Goal: Task Accomplishment & Management: Manage account settings

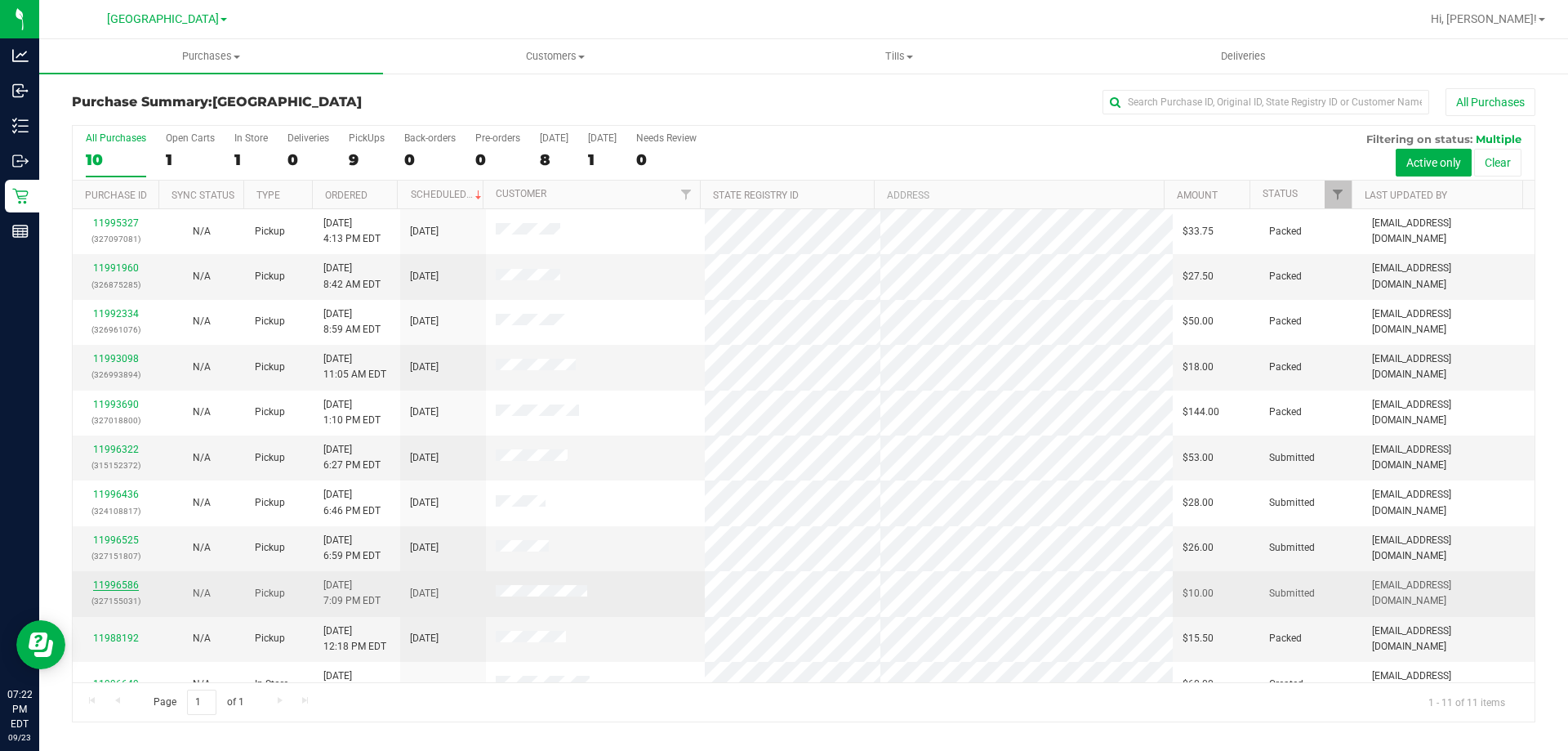
click at [118, 583] on link "11996586" at bounding box center [116, 584] width 46 height 11
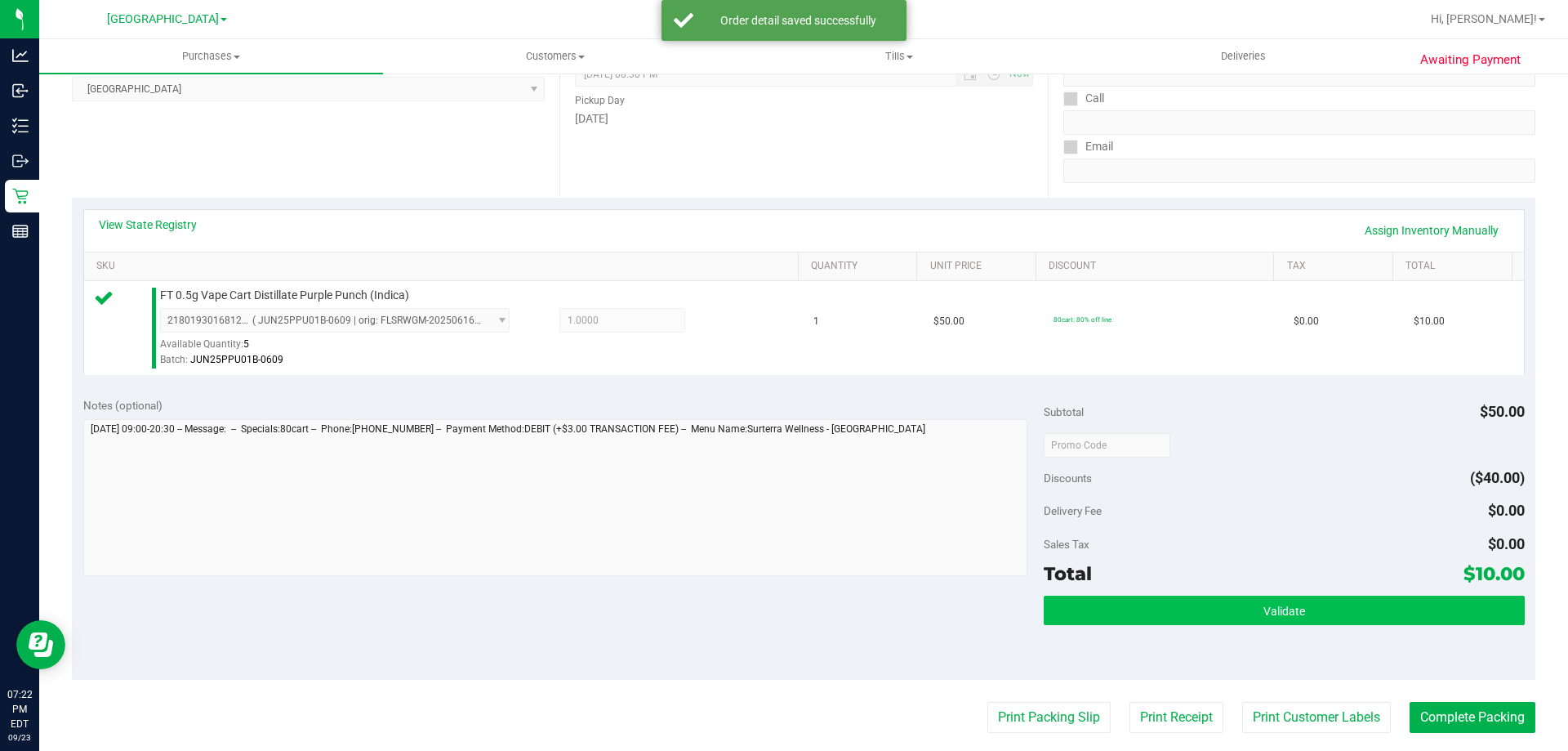
scroll to position [572, 0]
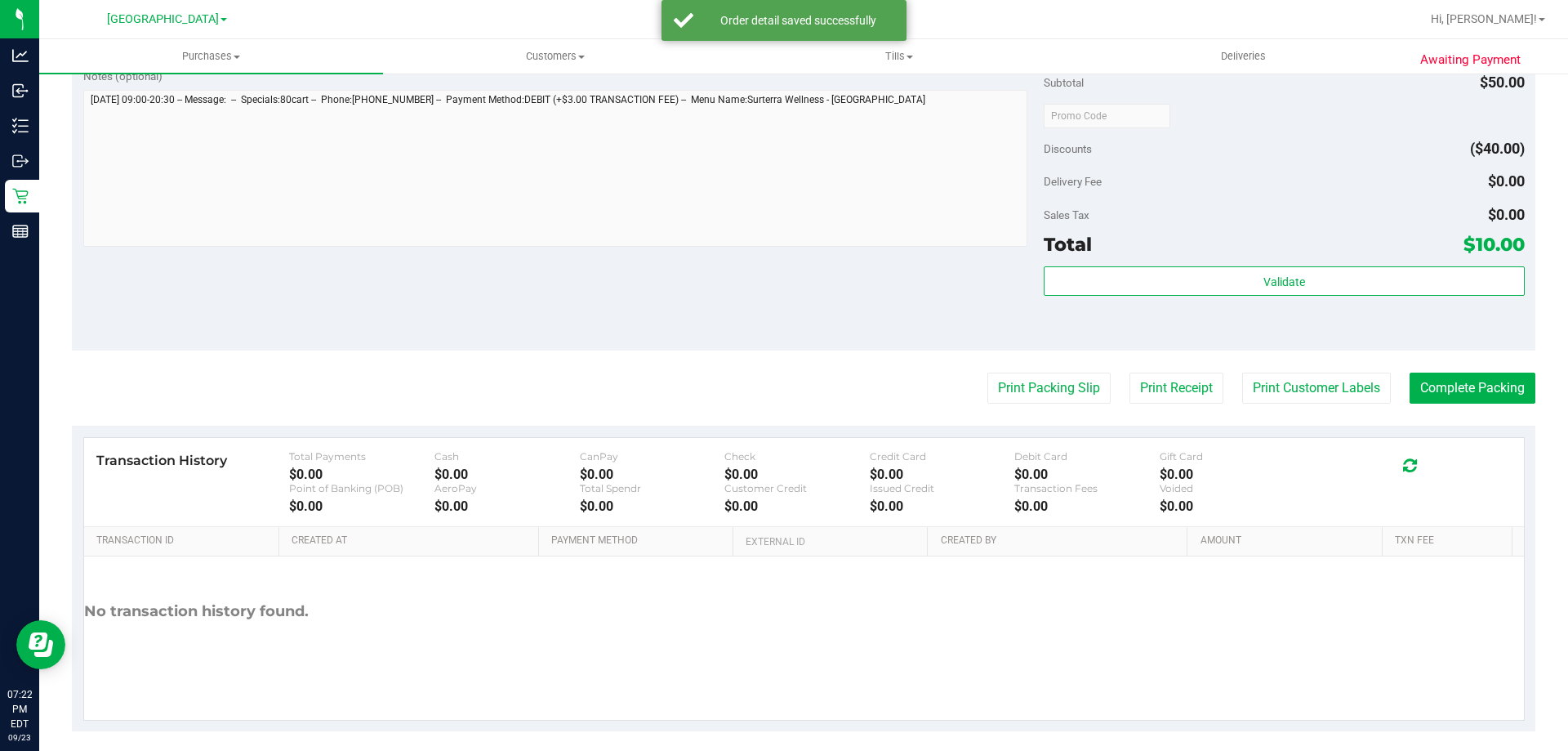
click at [1209, 297] on div "Validate" at bounding box center [1283, 303] width 481 height 74
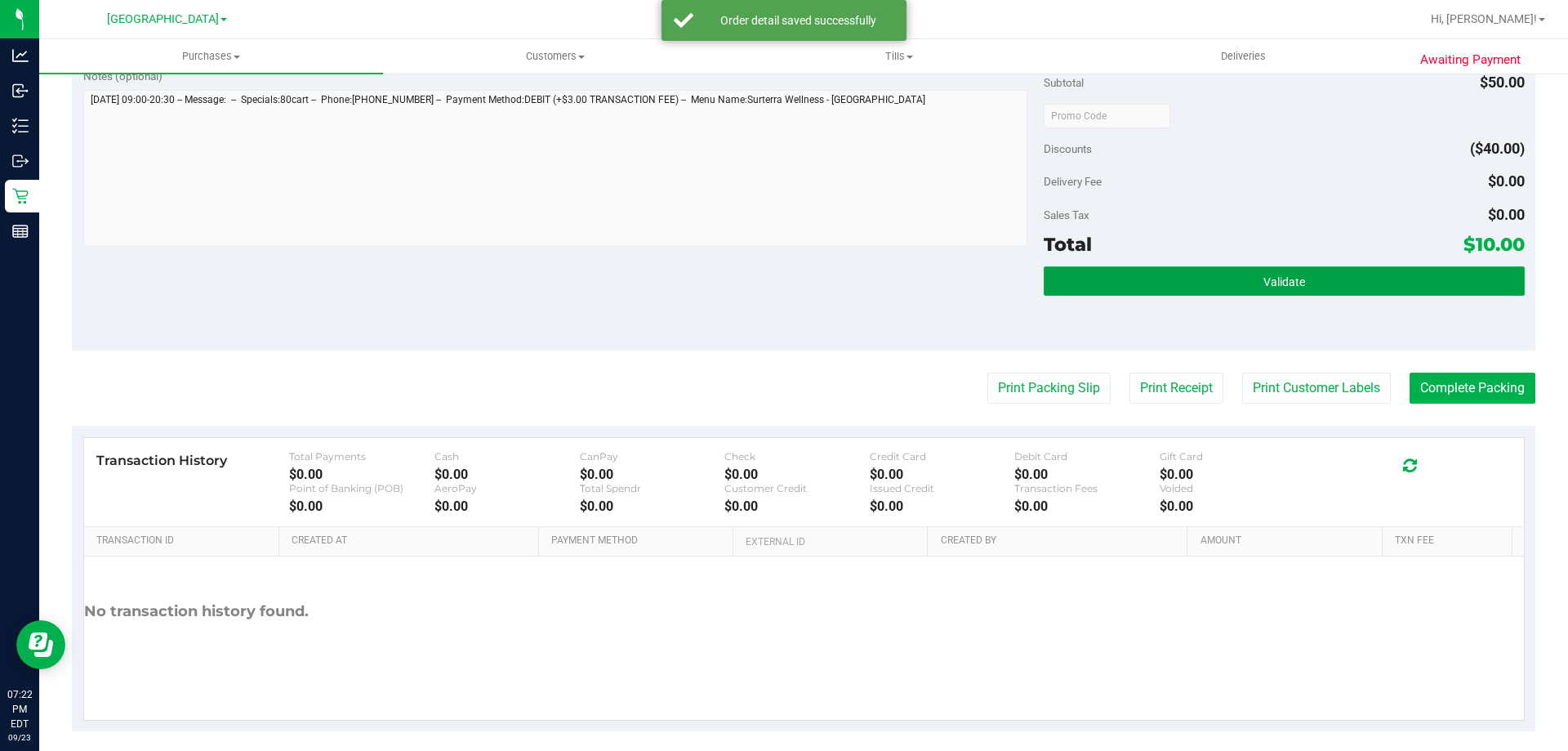
click at [1200, 286] on button "Validate" at bounding box center [1283, 280] width 481 height 29
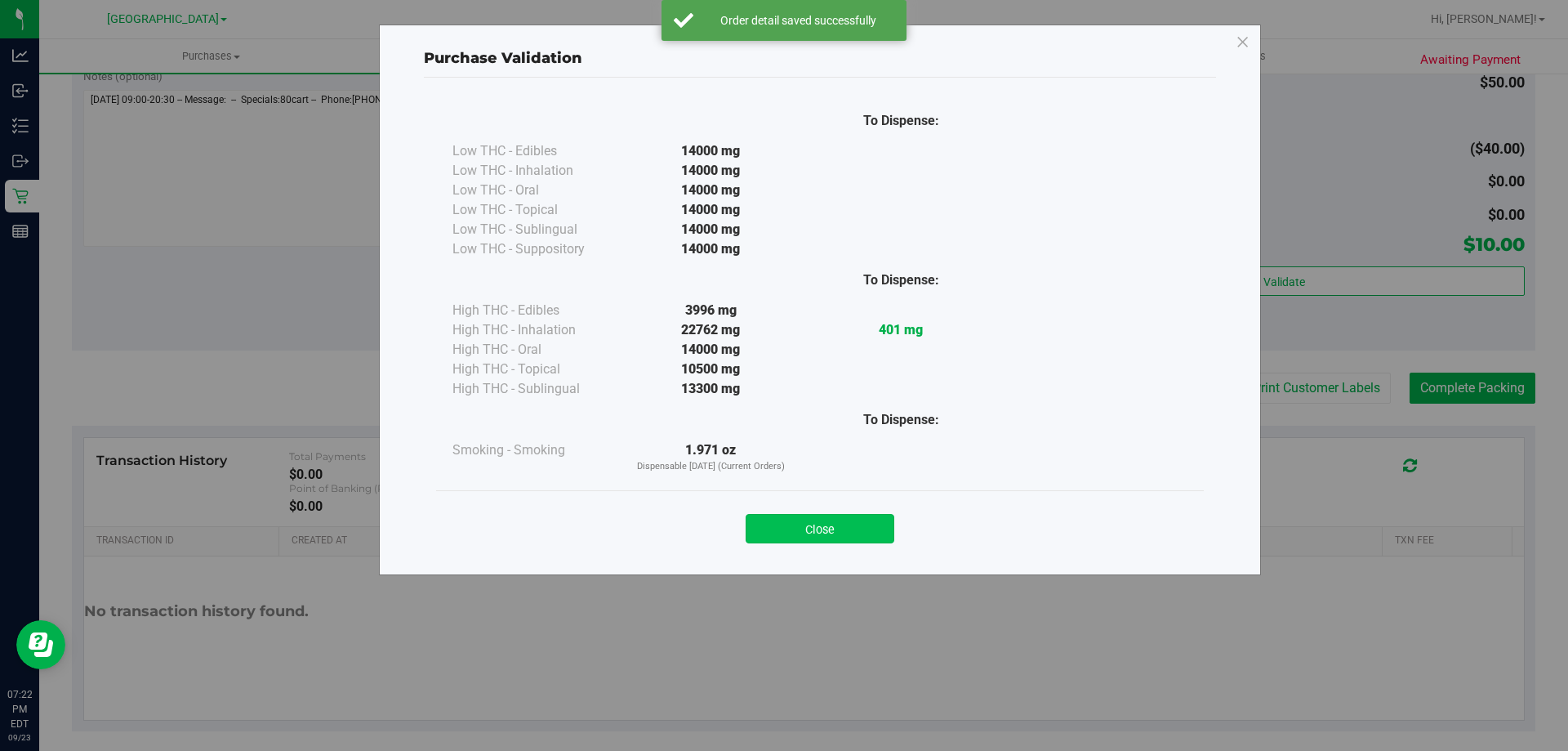
click at [798, 518] on button "Close" at bounding box center [819, 528] width 149 height 29
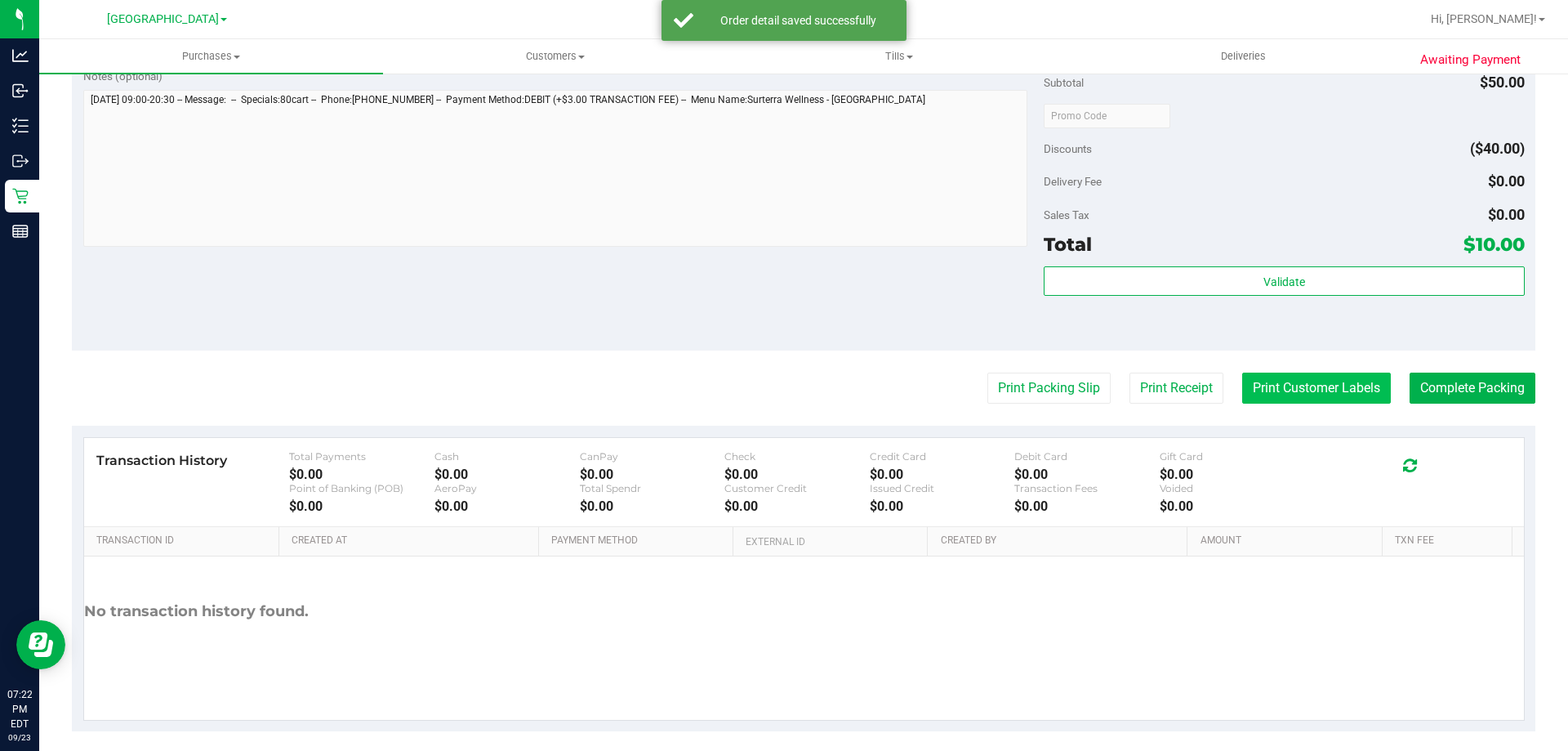
click at [1290, 384] on button "Print Customer Labels" at bounding box center [1316, 388] width 149 height 31
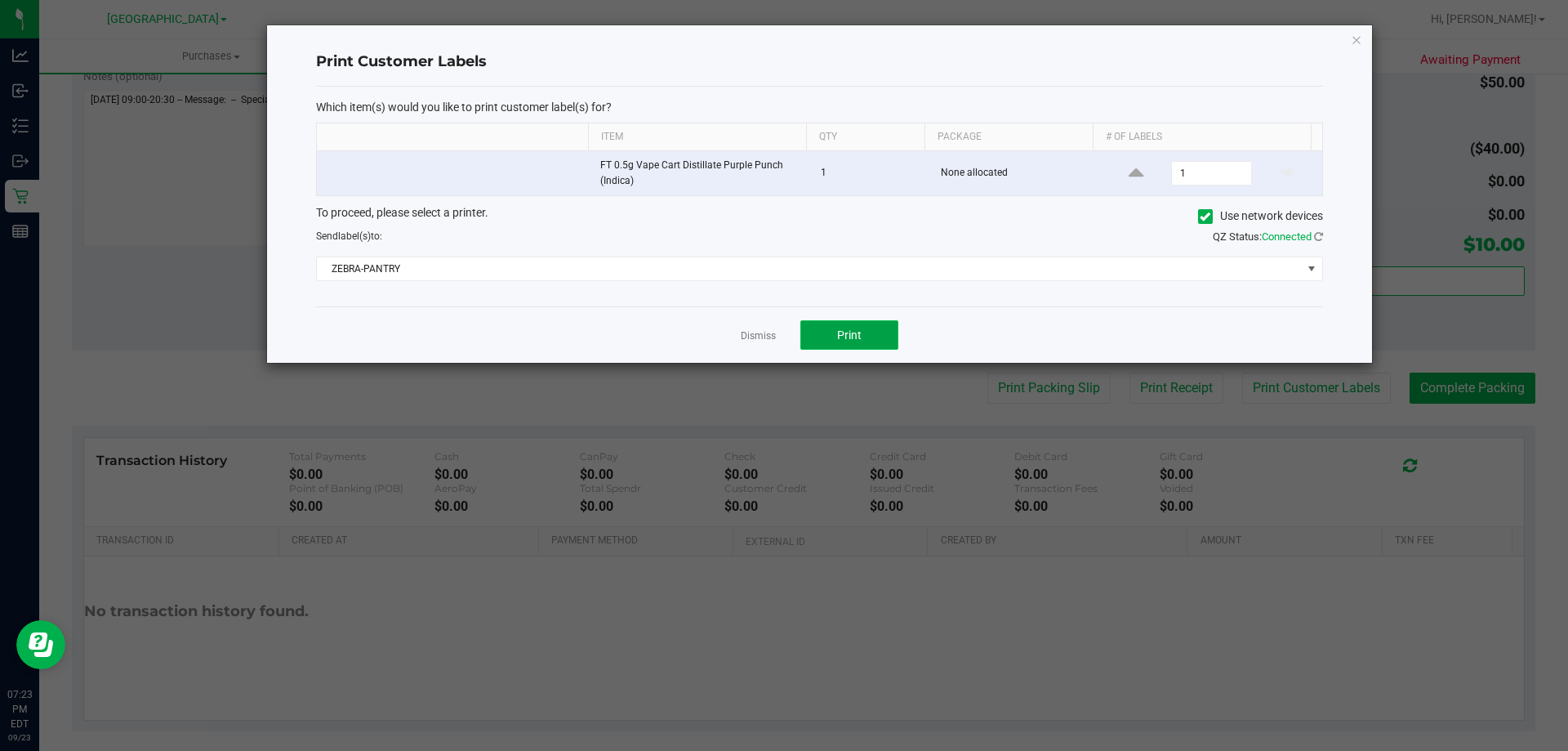
click at [852, 342] on span "Print" at bounding box center [849, 335] width 25 height 13
click at [754, 336] on link "Dismiss" at bounding box center [758, 336] width 35 height 14
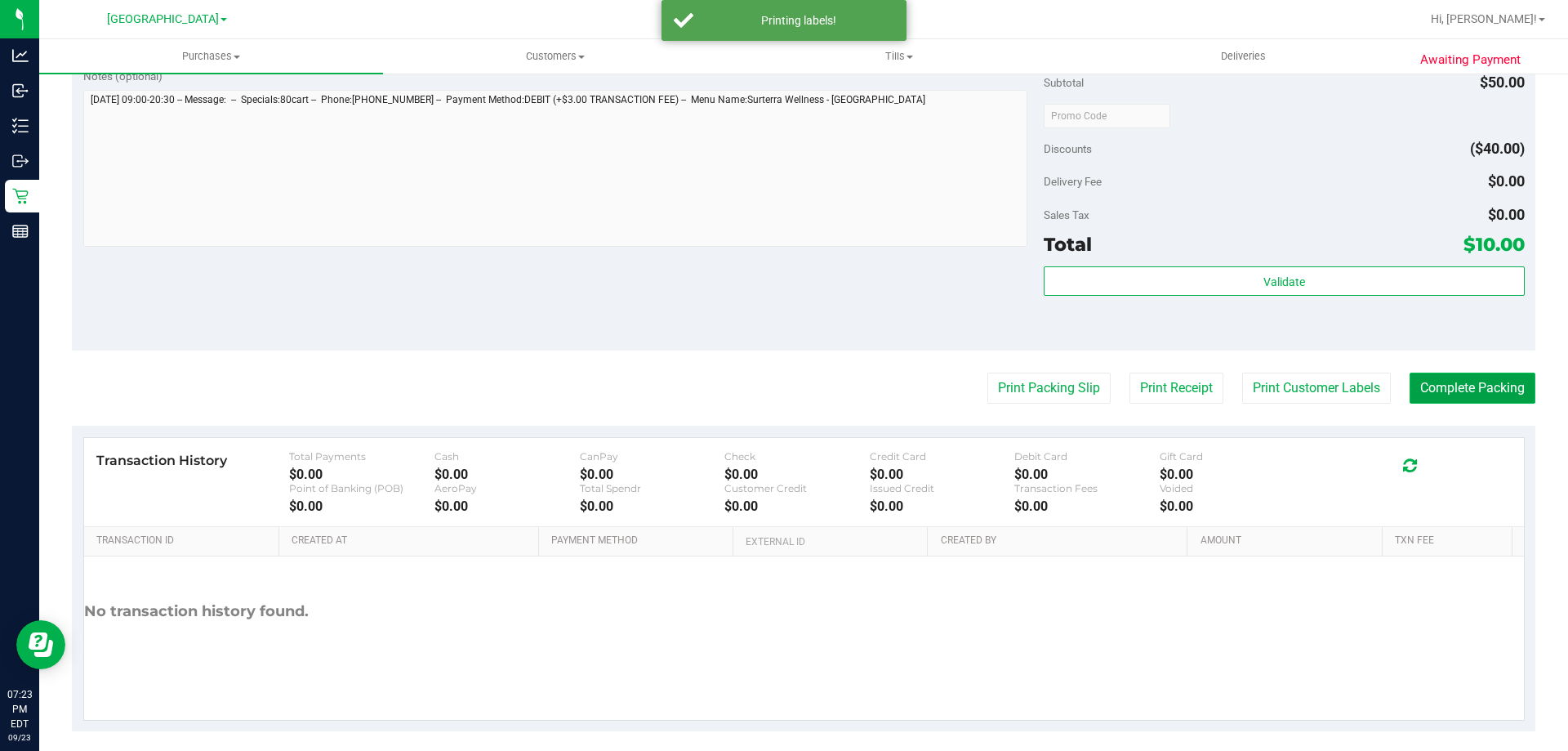
click at [1432, 387] on button "Complete Packing" at bounding box center [1473, 388] width 126 height 31
click at [1432, 387] on button "Complete Packing" at bounding box center [1465, 388] width 139 height 31
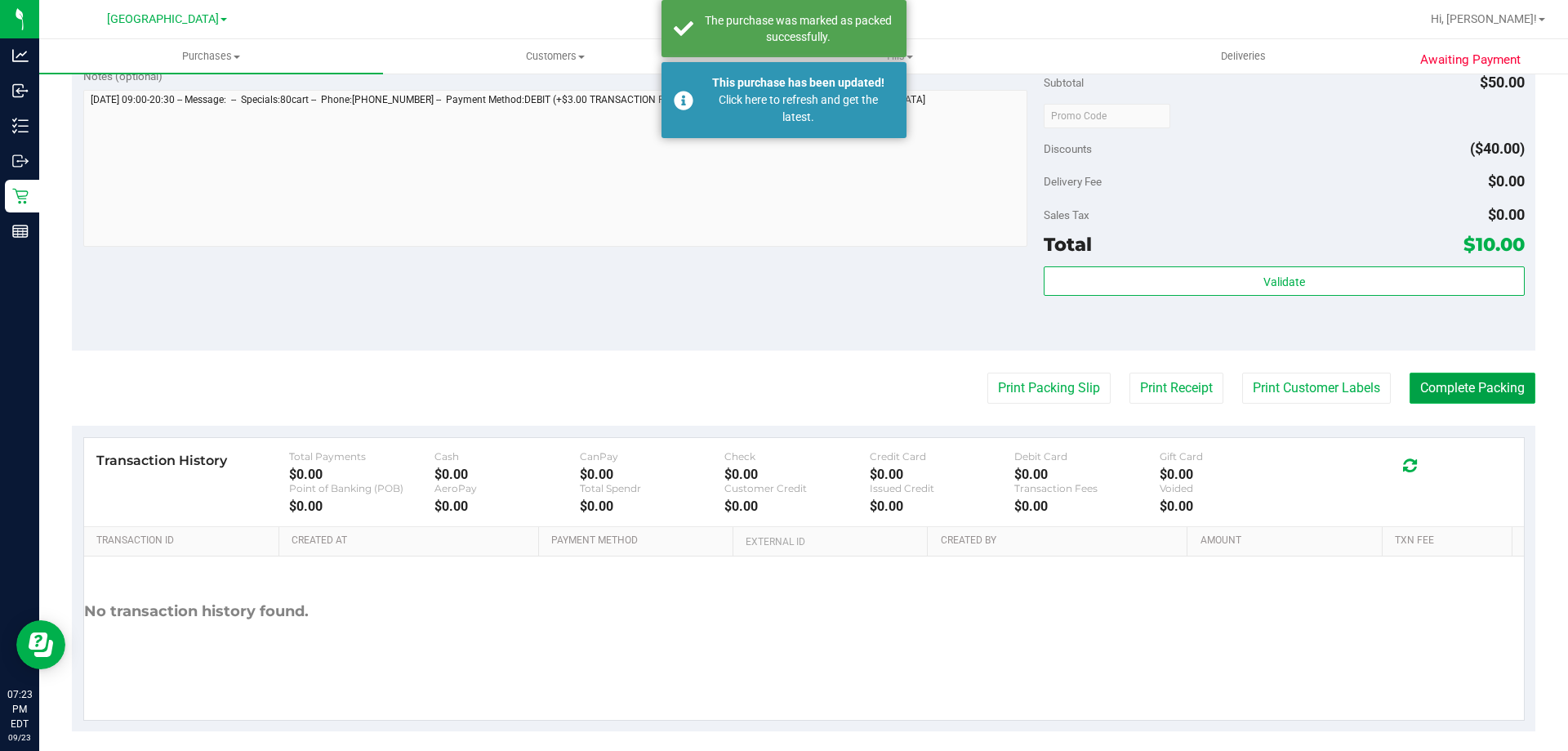
click at [1471, 379] on button "Complete Packing" at bounding box center [1473, 388] width 126 height 31
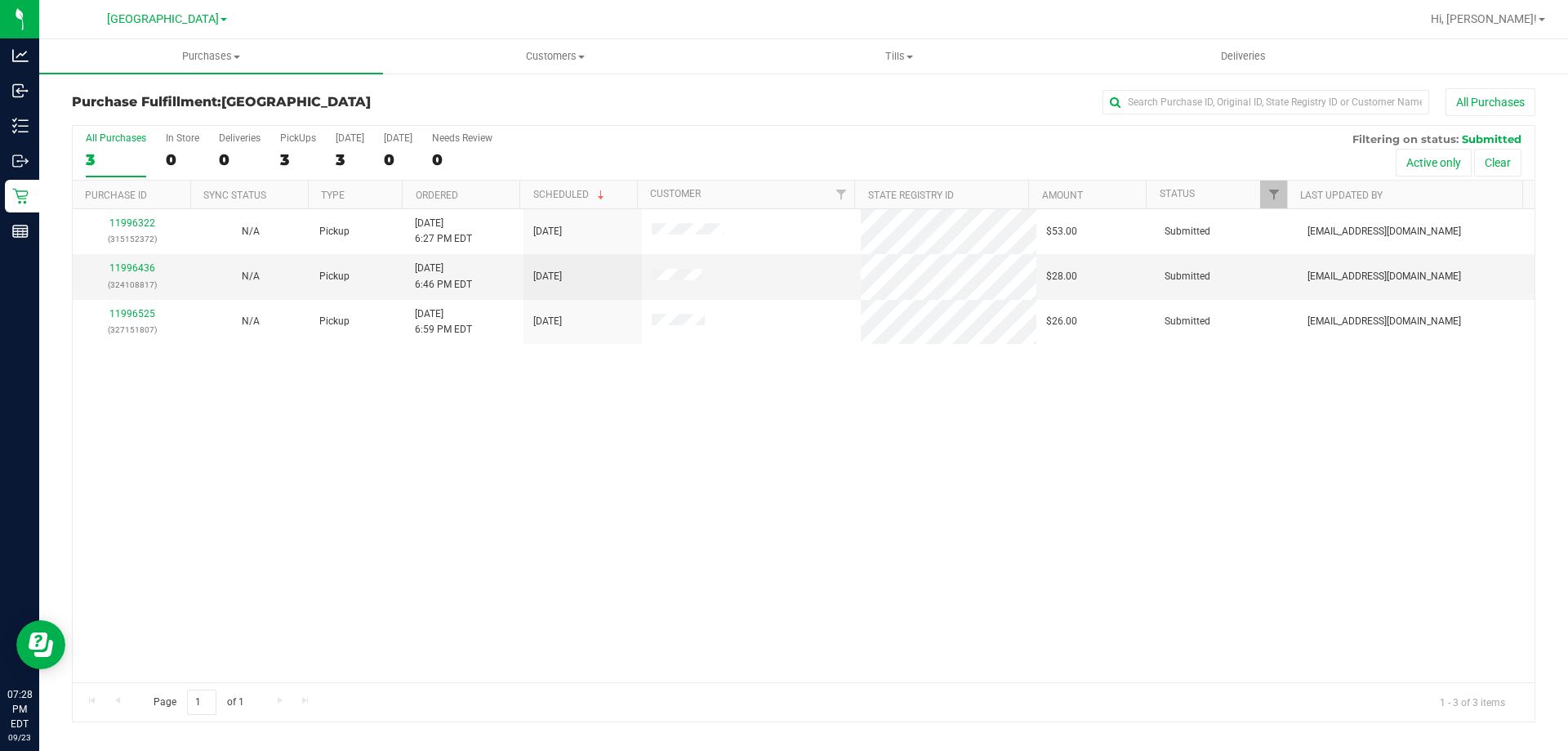
click at [540, 621] on div "11996322 (315152372) N/A Pickup [DATE] 6:27 PM EDT 9/23/2025 $53.00 Submitted […" at bounding box center [803, 445] width 1462 height 473
click at [141, 265] on link "11996436" at bounding box center [133, 267] width 46 height 11
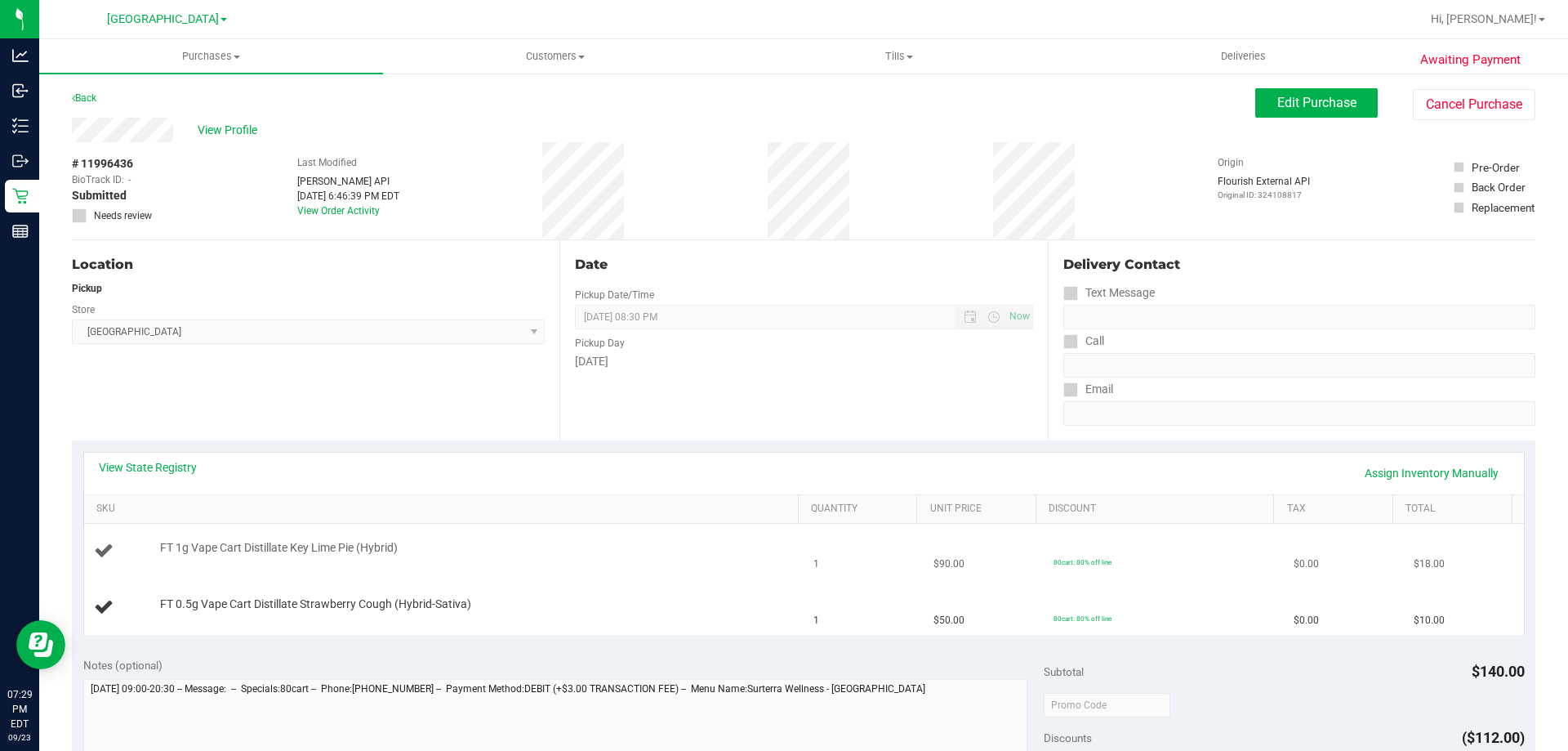
click at [1021, 543] on td "$90.00" at bounding box center [983, 552] width 120 height 56
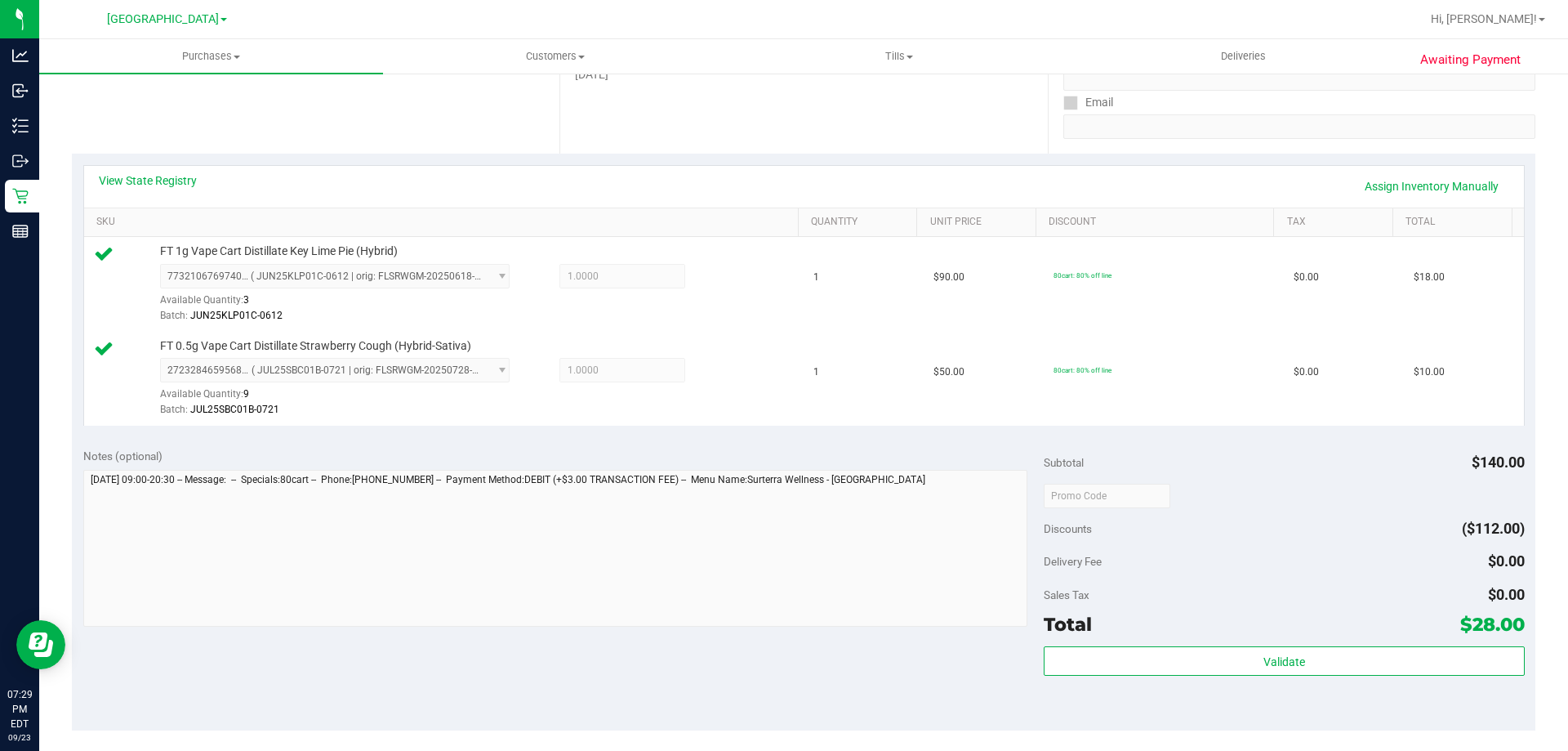
scroll to position [409, 0]
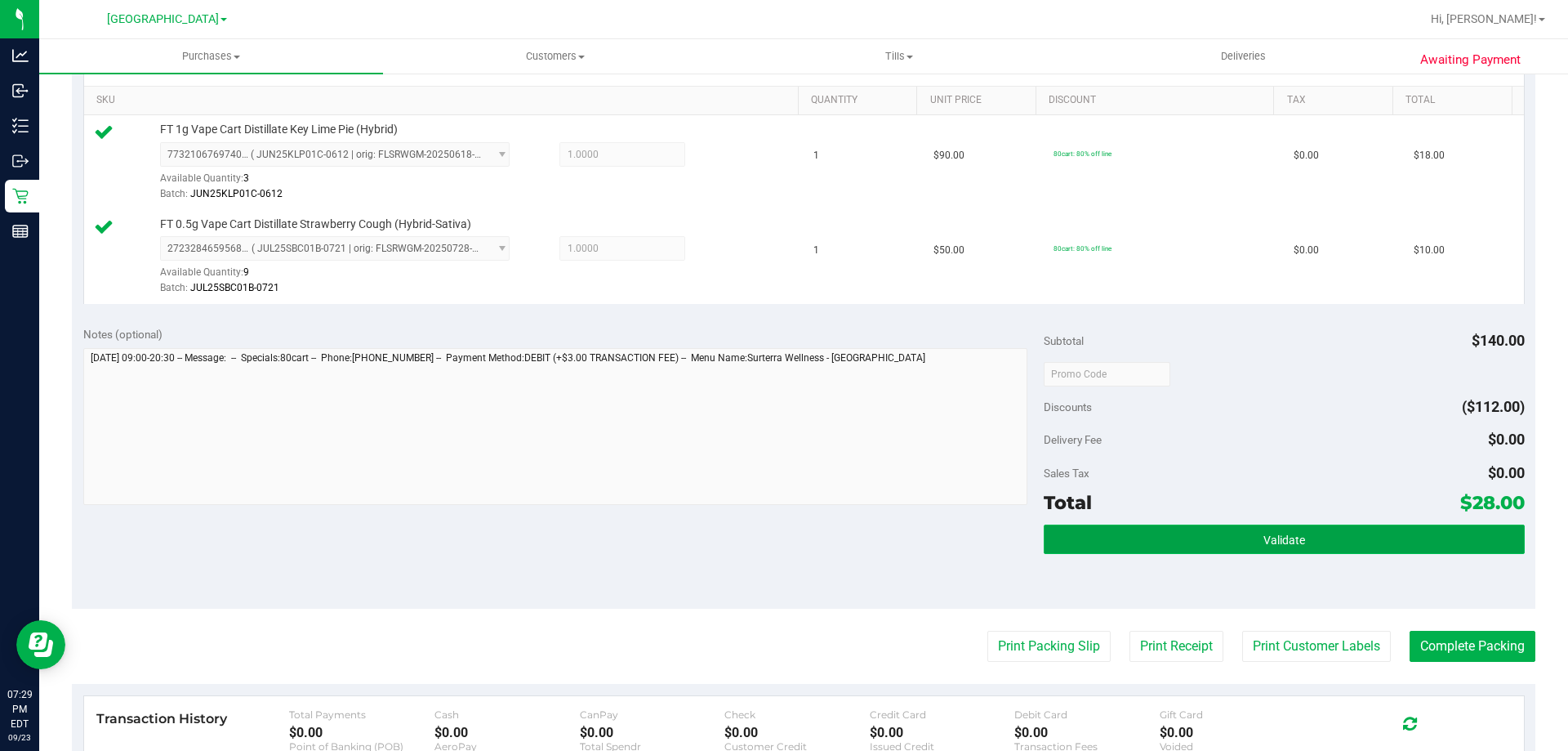
click at [1402, 548] on button "Validate" at bounding box center [1283, 539] width 481 height 29
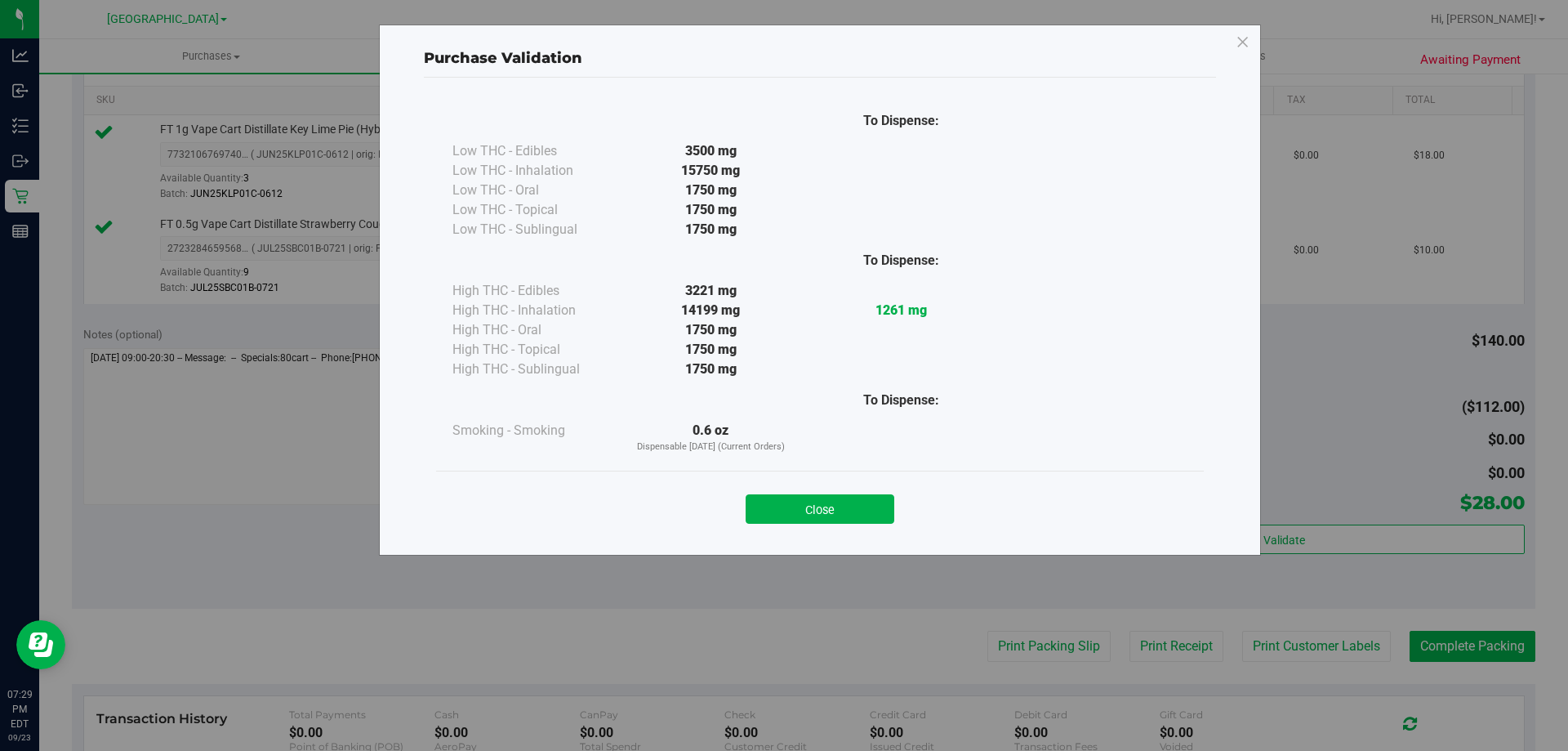
click at [835, 499] on button "Close" at bounding box center [819, 508] width 149 height 29
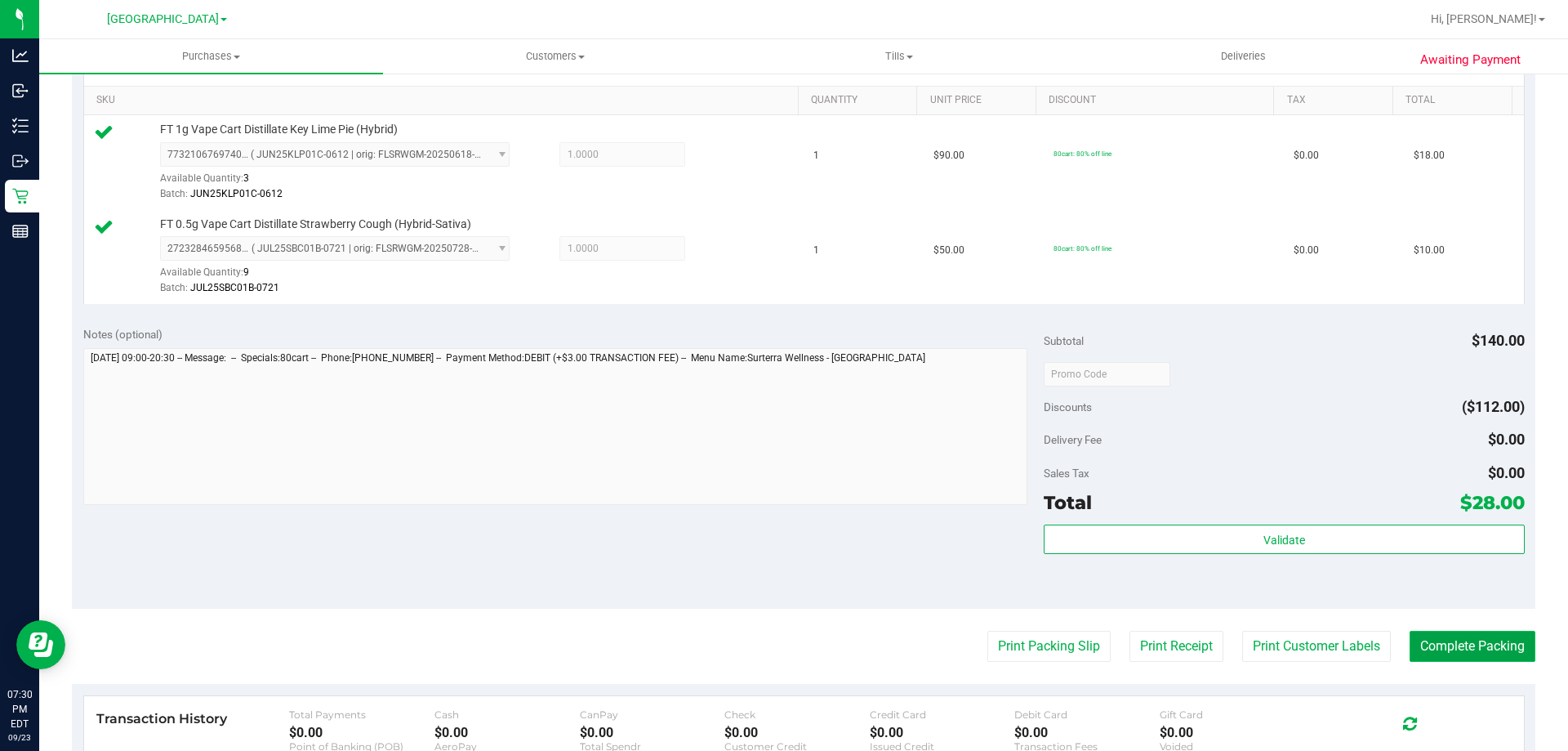
click at [1469, 640] on button "Complete Packing" at bounding box center [1473, 646] width 126 height 31
click at [1469, 640] on button "Complete Packing" at bounding box center [1465, 646] width 139 height 31
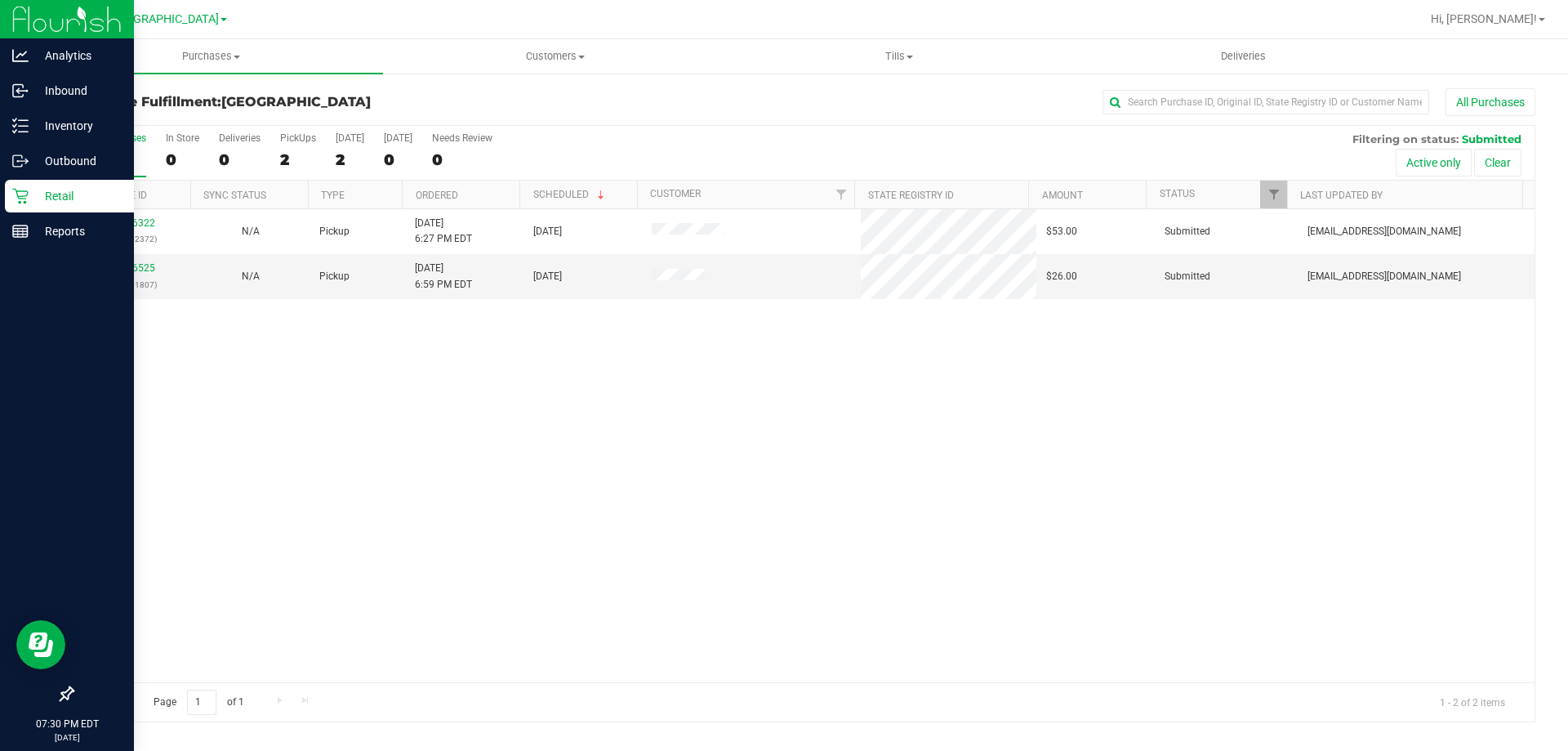
click at [39, 199] on p "Retail" at bounding box center [78, 196] width 98 height 20
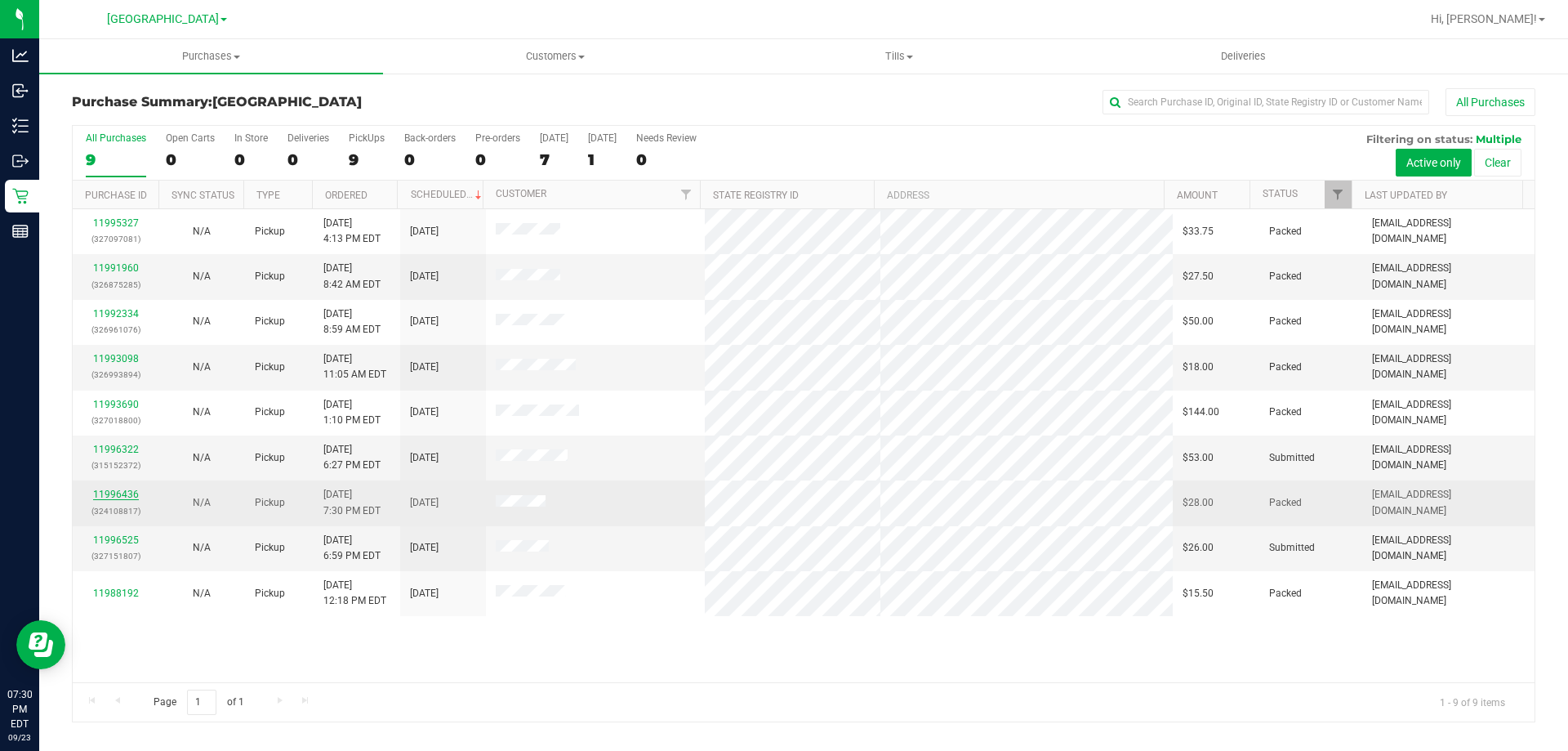
click at [126, 493] on link "11996436" at bounding box center [116, 494] width 46 height 11
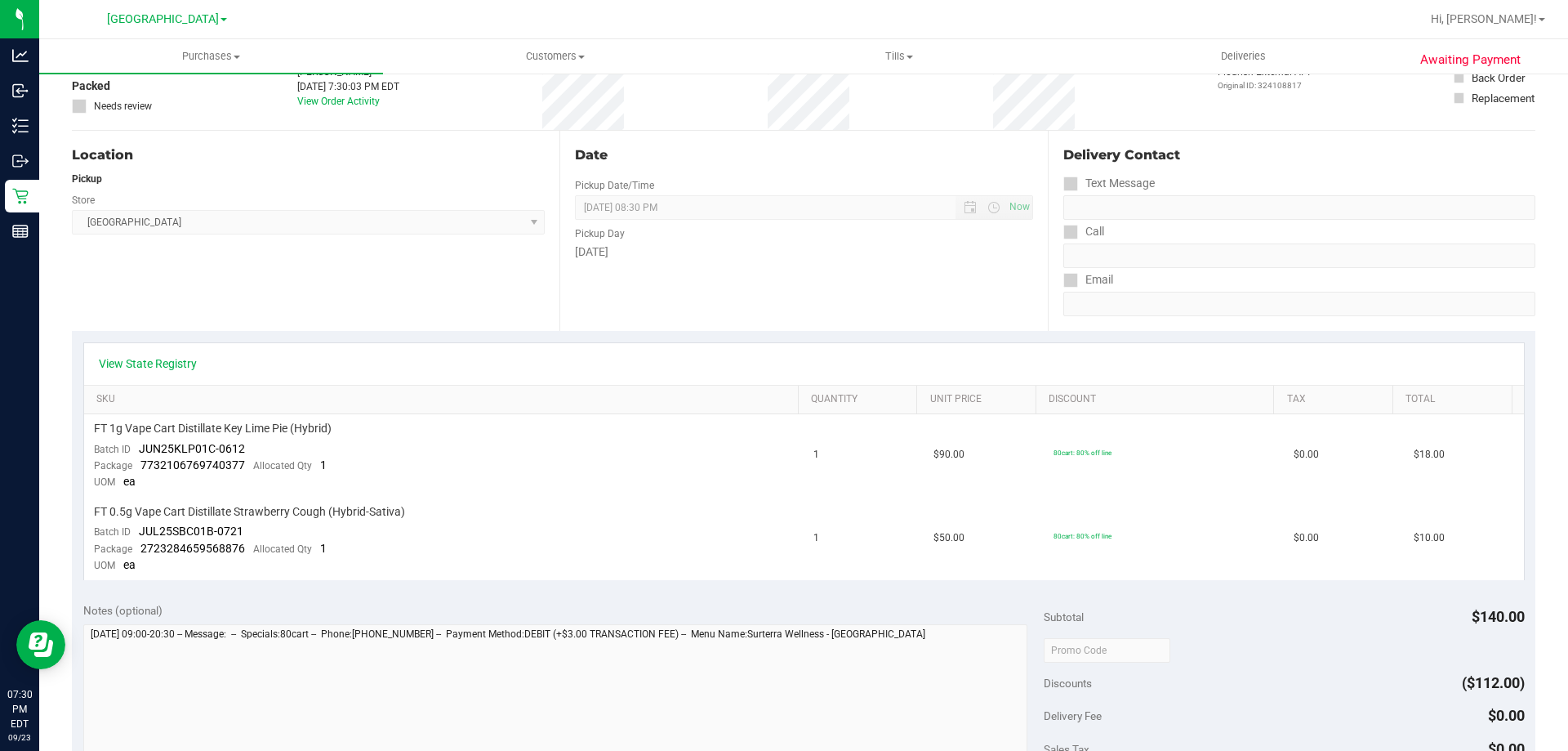
scroll to position [327, 0]
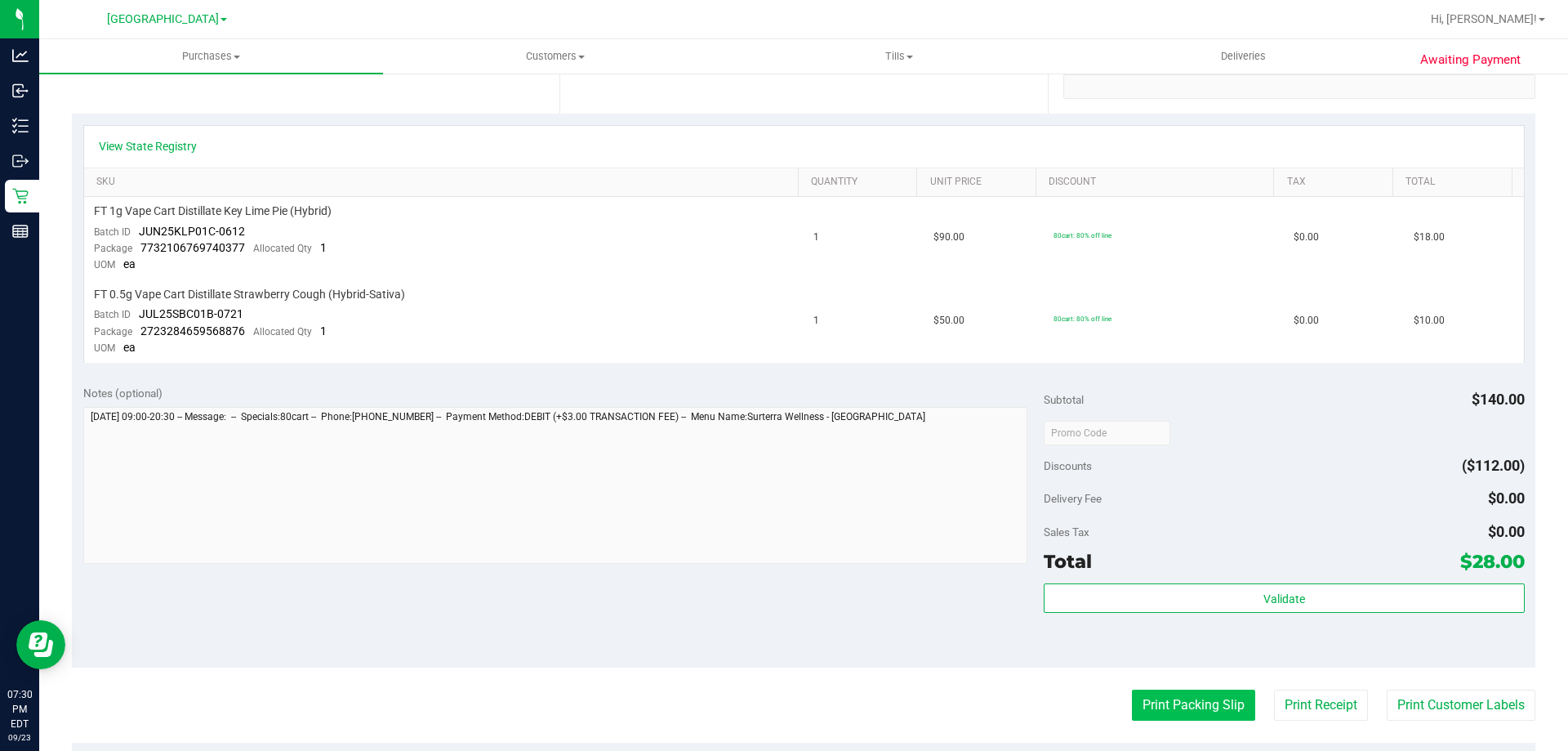
click at [1150, 696] on button "Print Packing Slip" at bounding box center [1193, 705] width 123 height 31
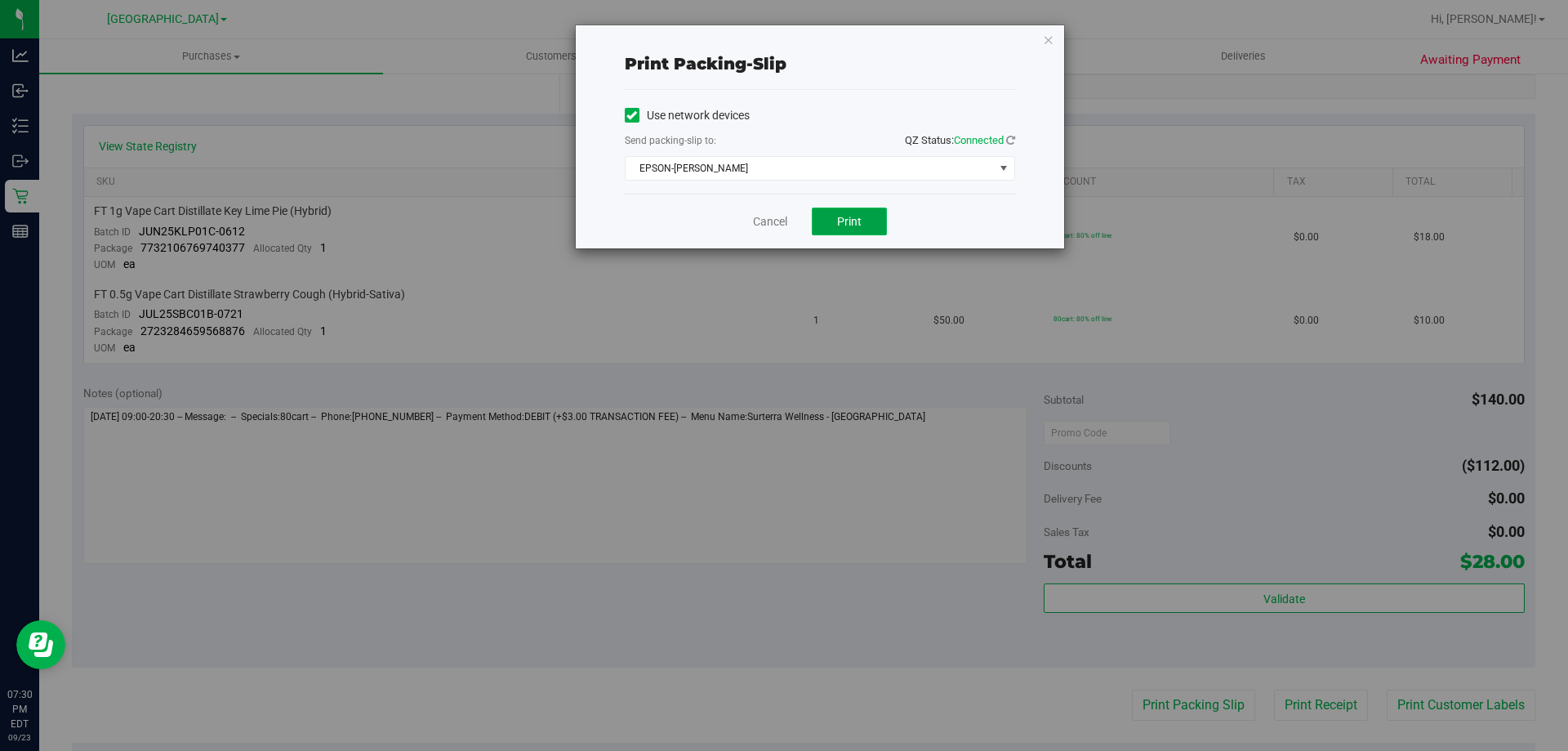
click at [862, 212] on button "Print" at bounding box center [848, 222] width 75 height 28
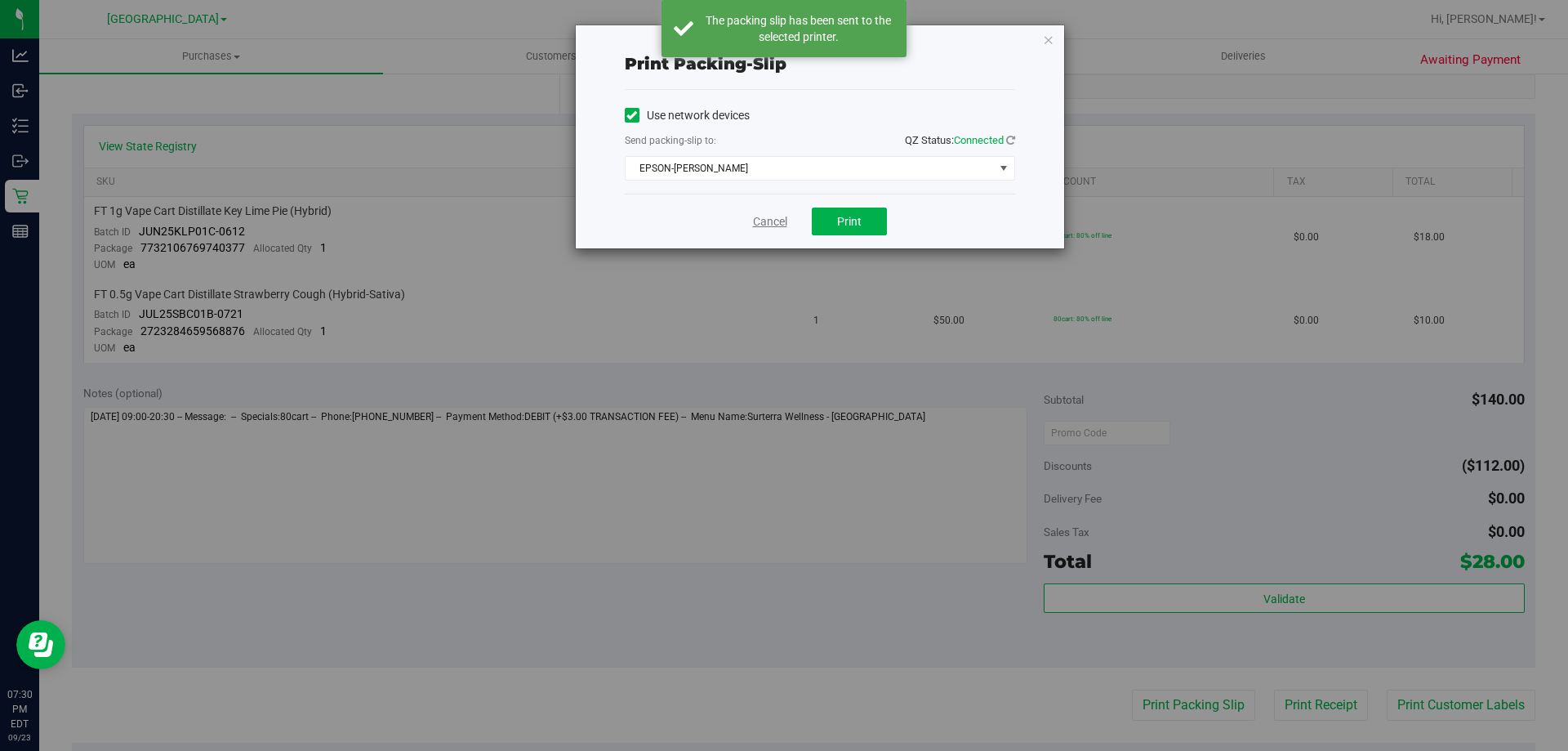
click at [769, 218] on link "Cancel" at bounding box center [770, 221] width 34 height 17
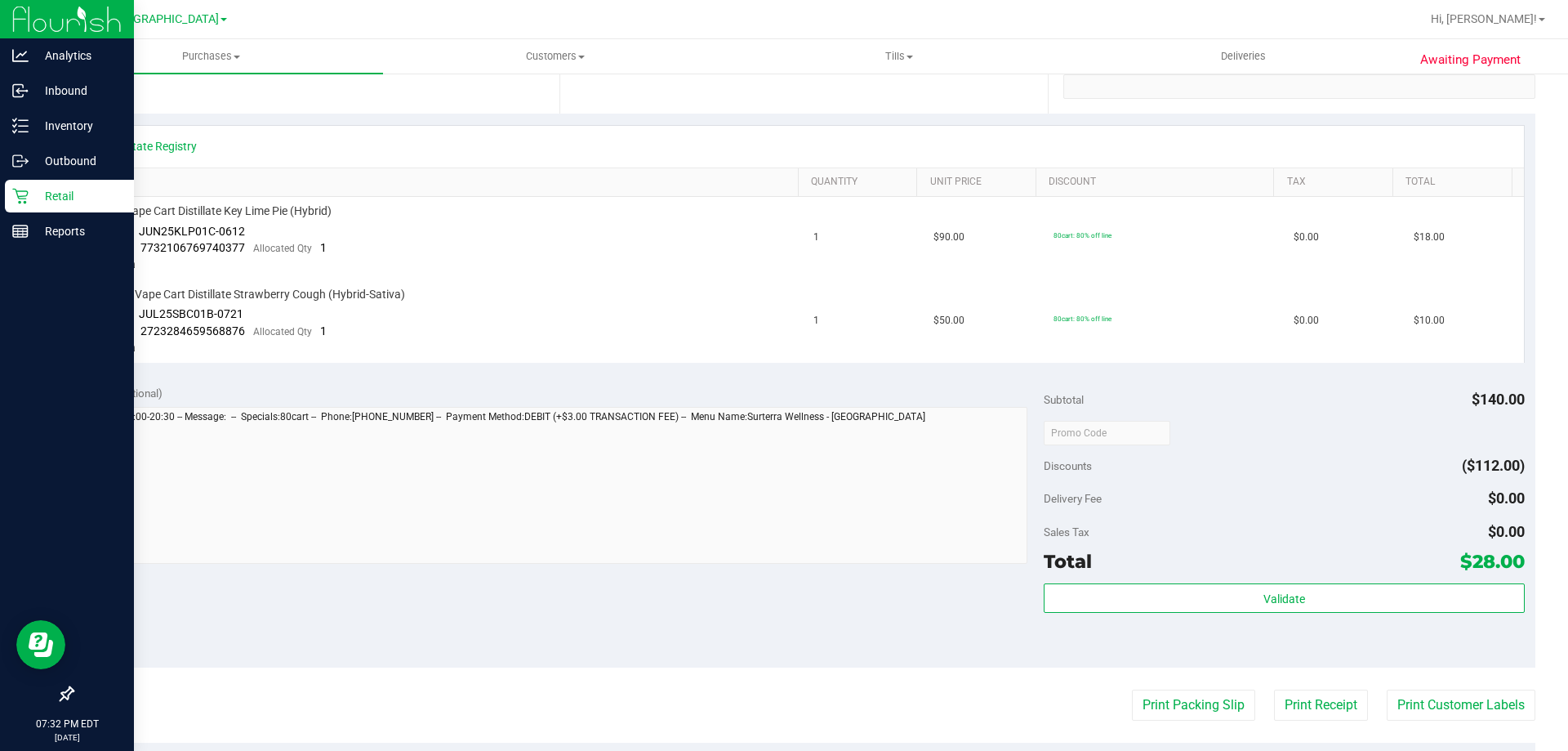
click at [52, 190] on p "Retail" at bounding box center [78, 196] width 98 height 20
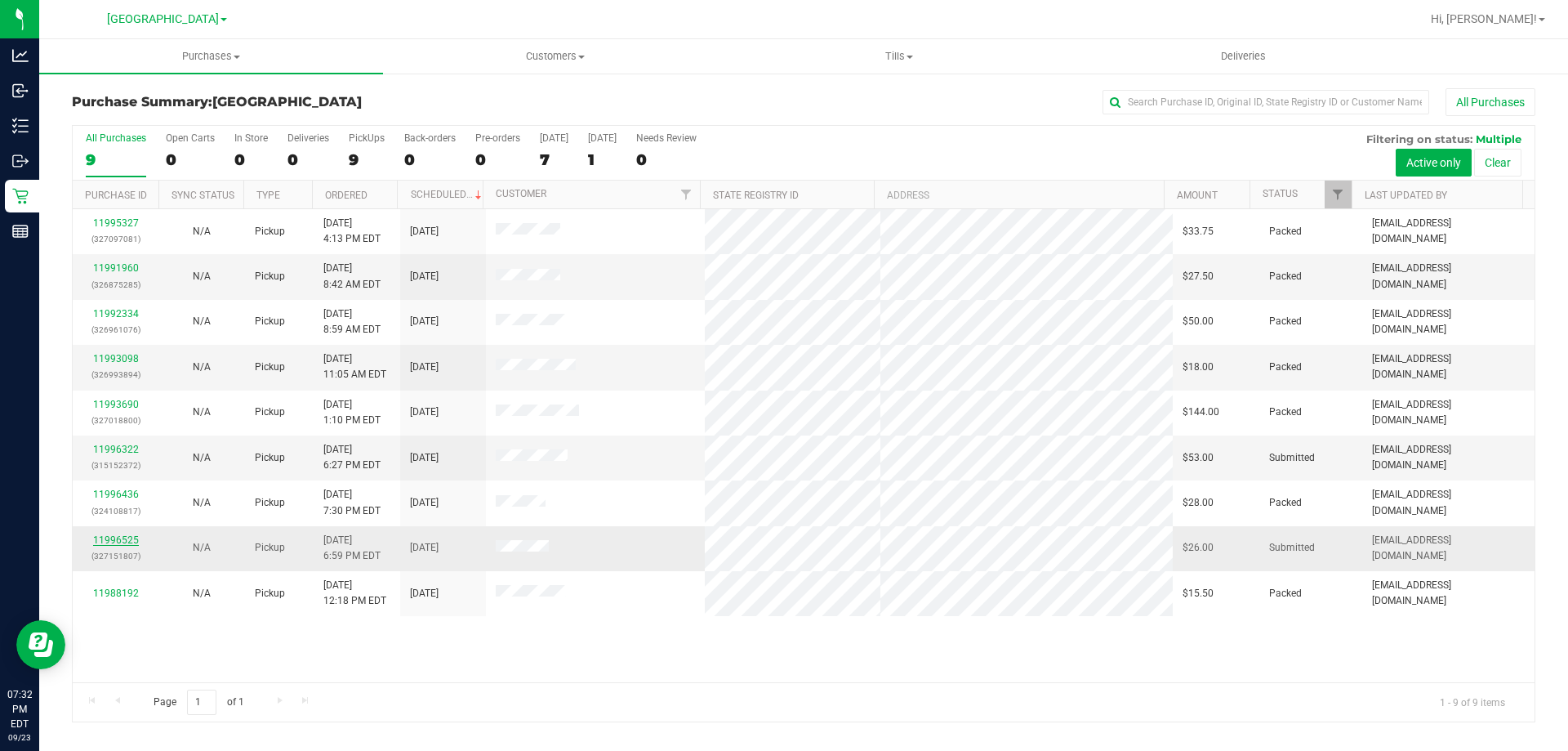
click at [117, 537] on link "11996525" at bounding box center [116, 539] width 46 height 11
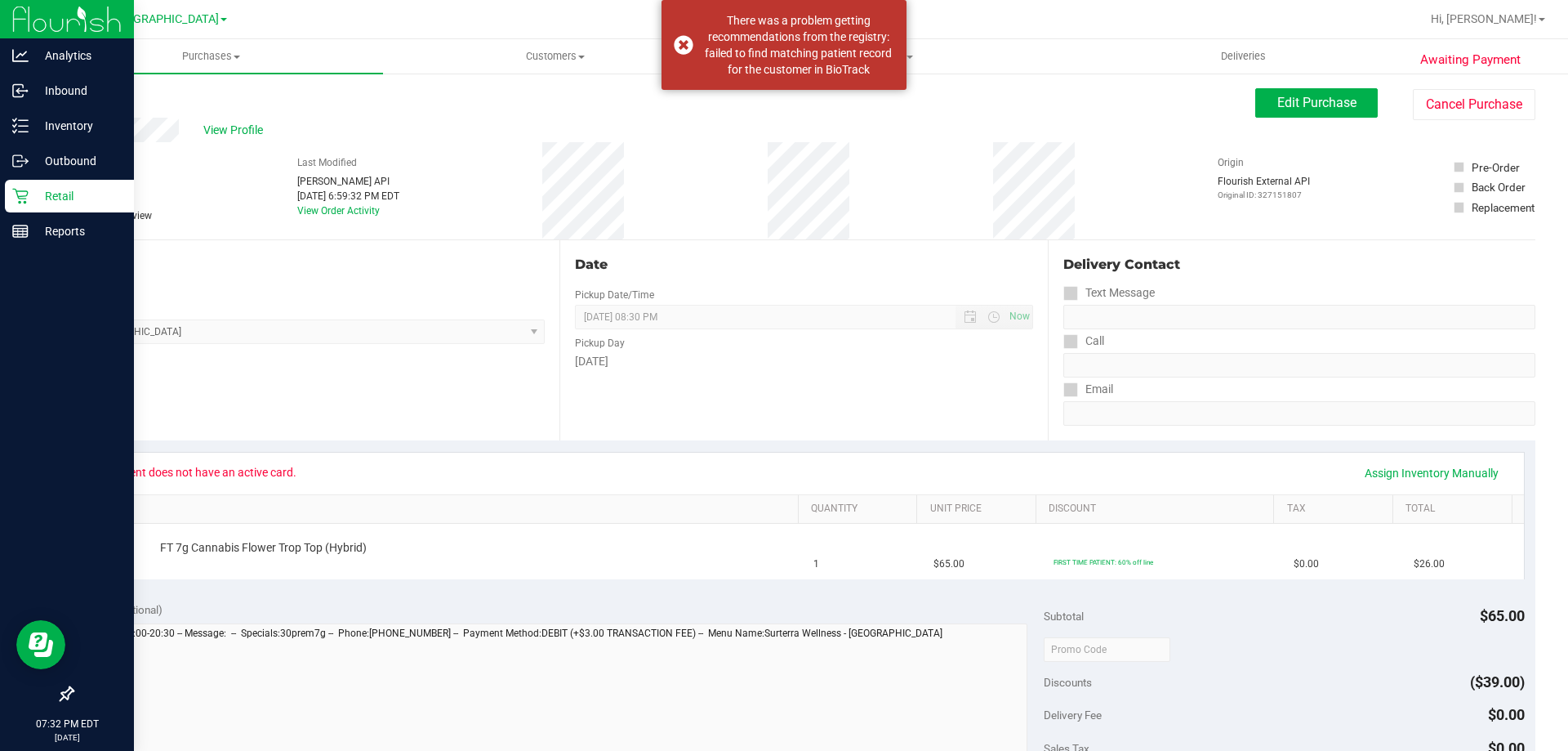
click at [48, 195] on p "Retail" at bounding box center [78, 196] width 98 height 20
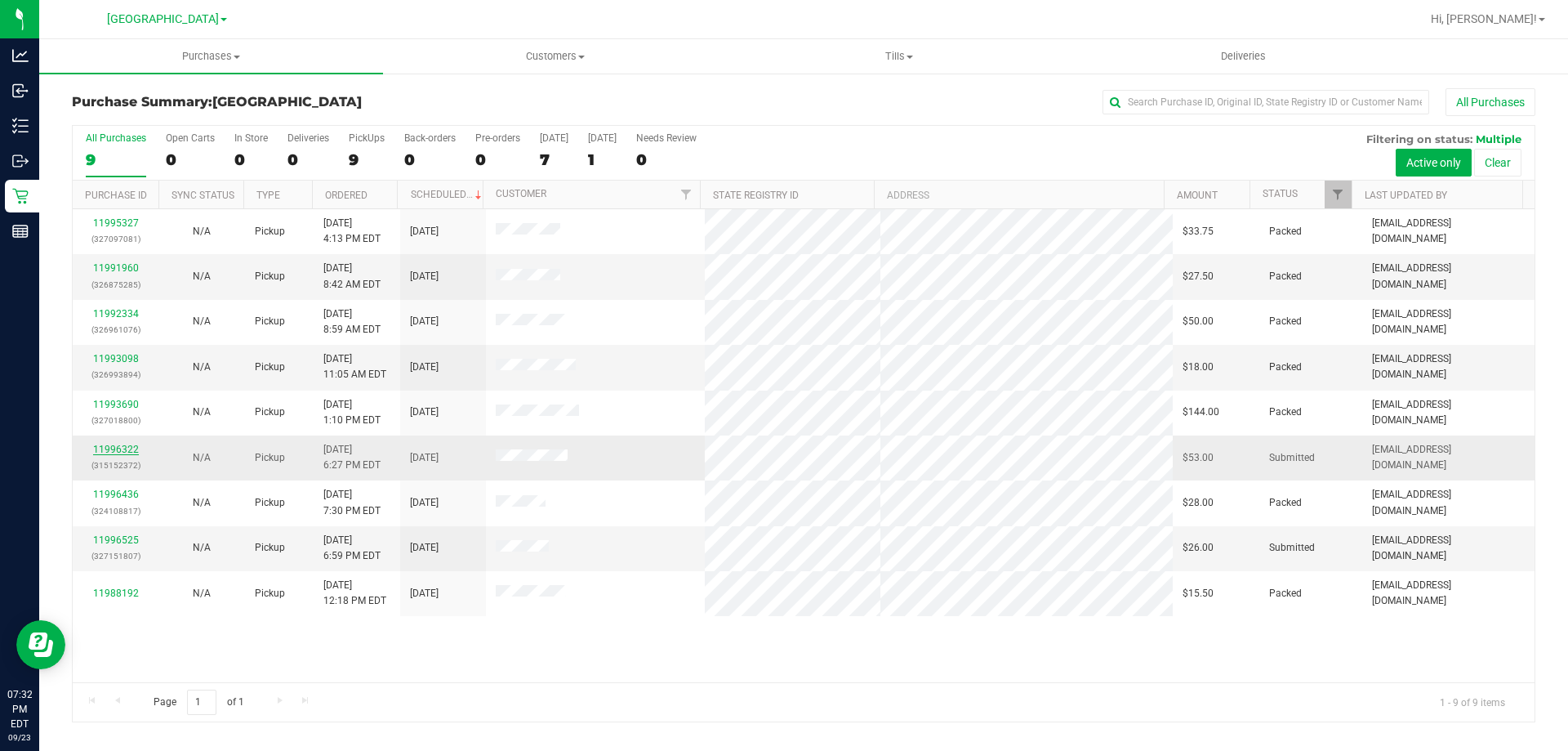
click at [127, 447] on link "11996322" at bounding box center [116, 449] width 46 height 11
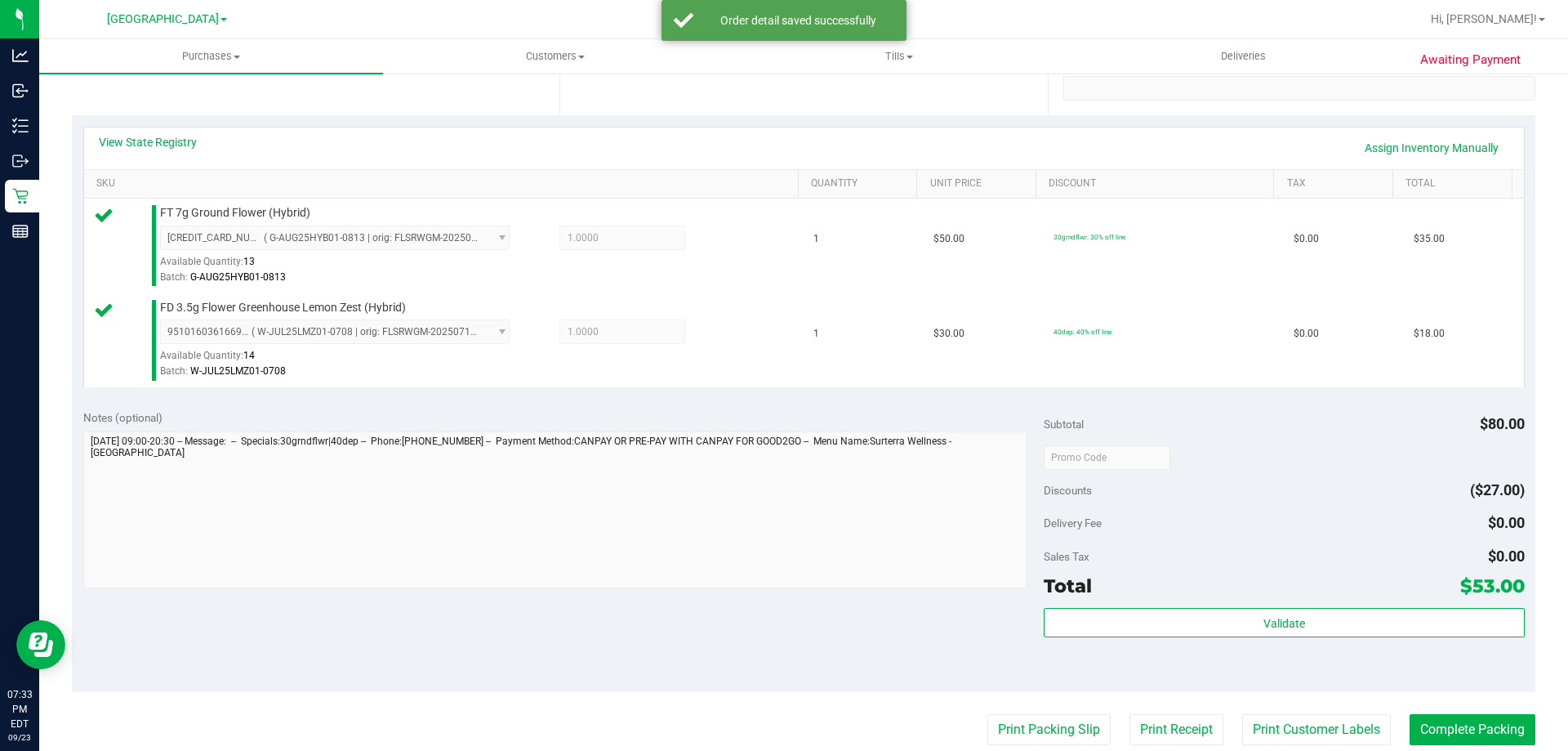
scroll to position [327, 0]
click at [1407, 597] on div "Total $53.00" at bounding box center [1283, 584] width 481 height 29
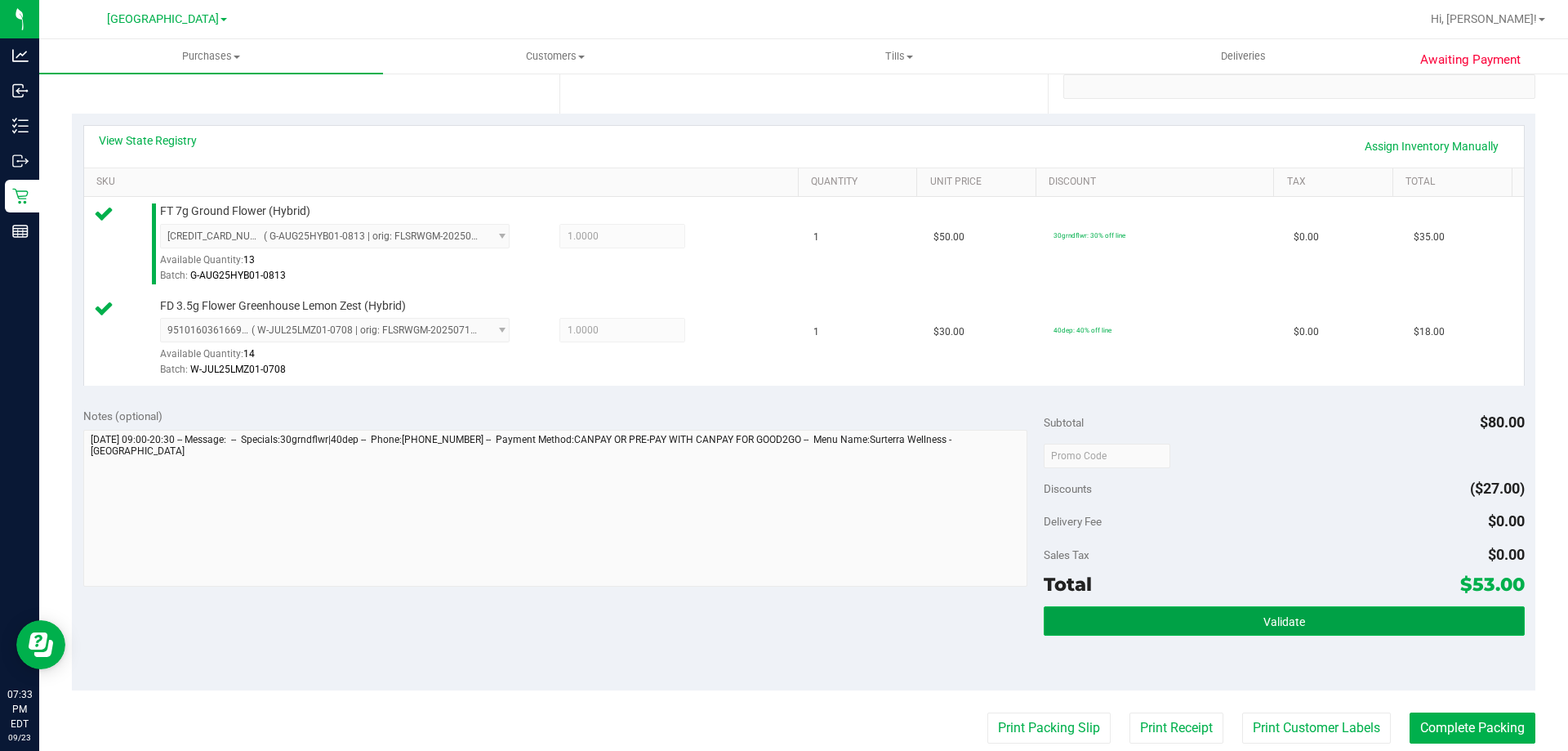
click at [1389, 611] on button "Validate" at bounding box center [1283, 620] width 481 height 29
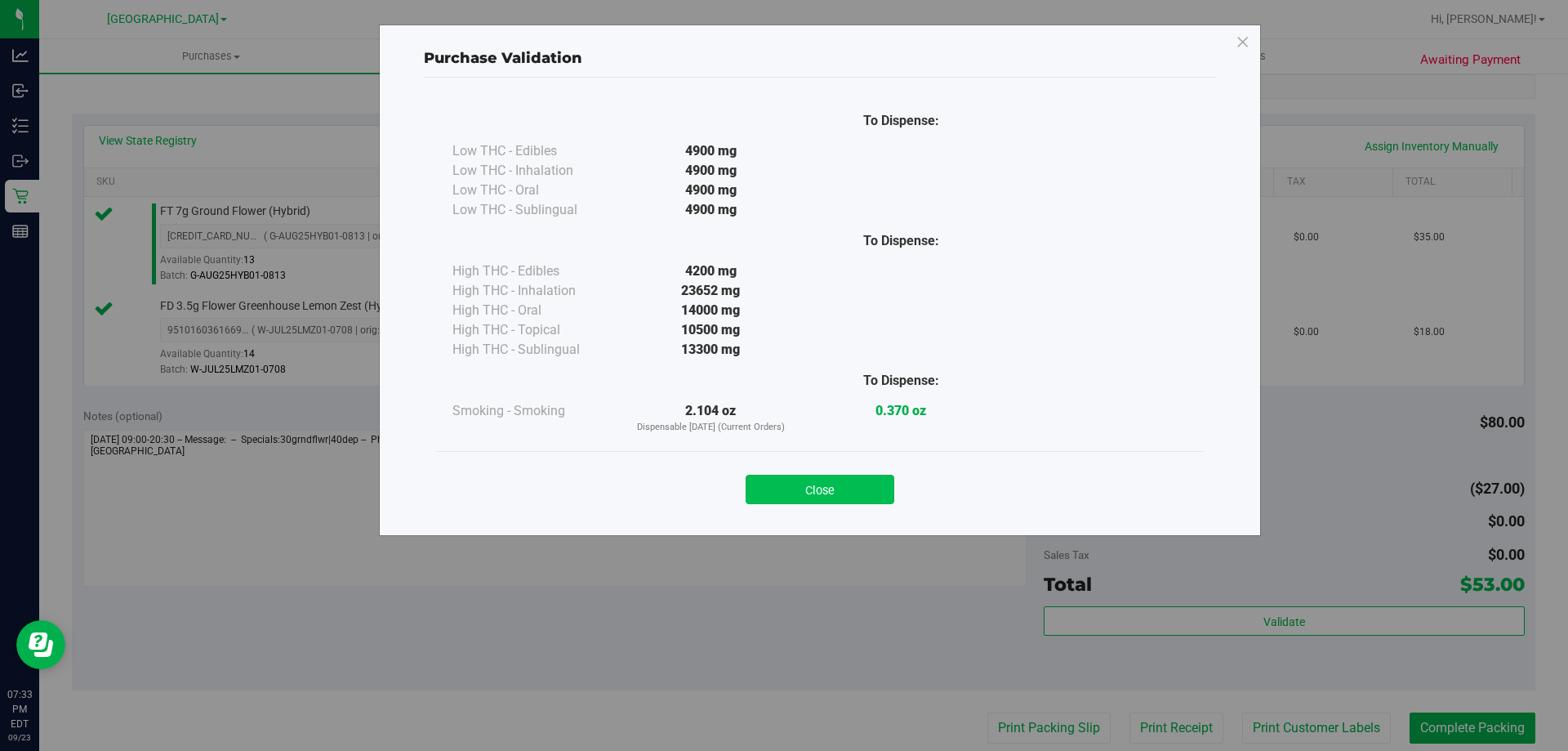
click at [833, 485] on button "Close" at bounding box center [819, 489] width 149 height 29
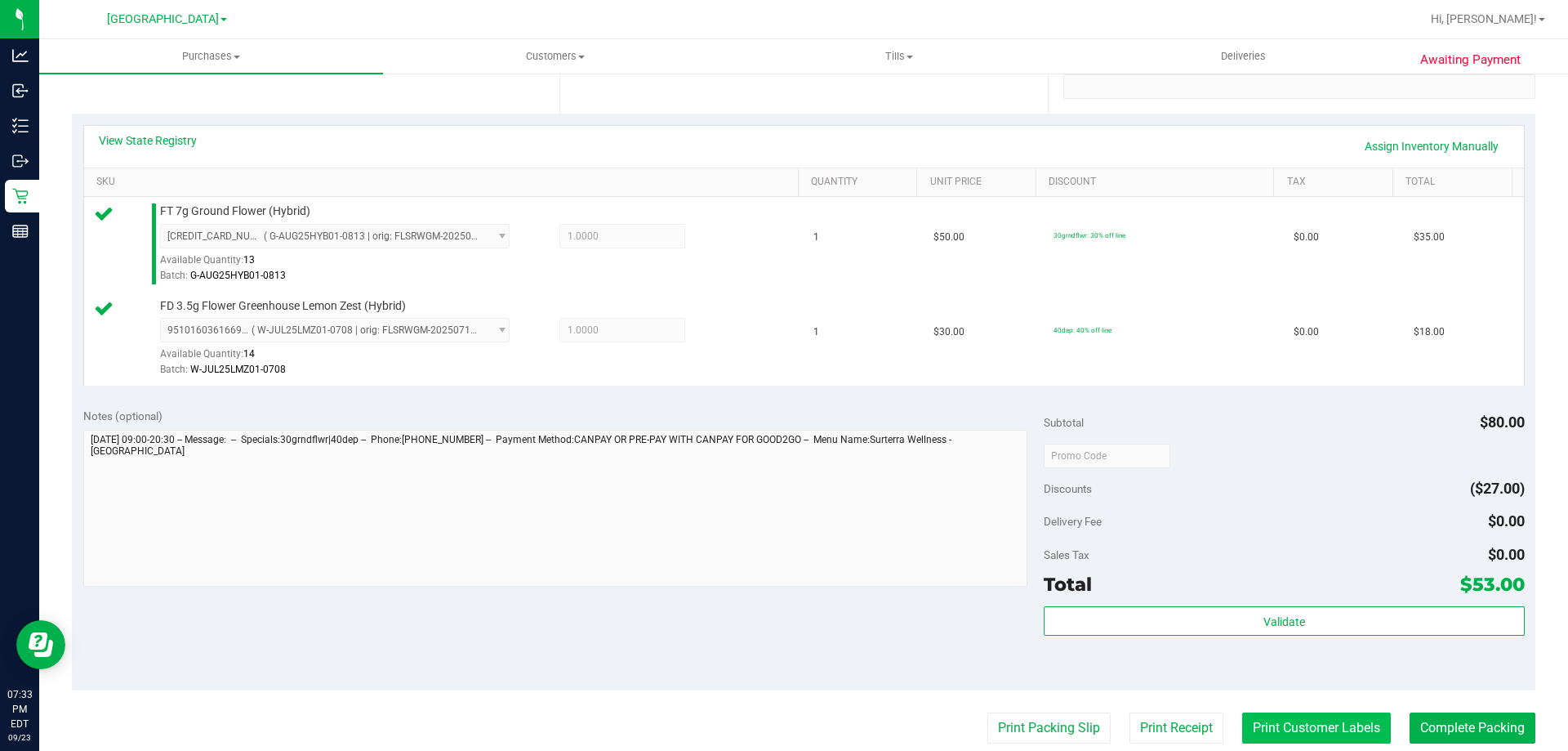
click at [1334, 726] on button "Print Customer Labels" at bounding box center [1316, 728] width 149 height 31
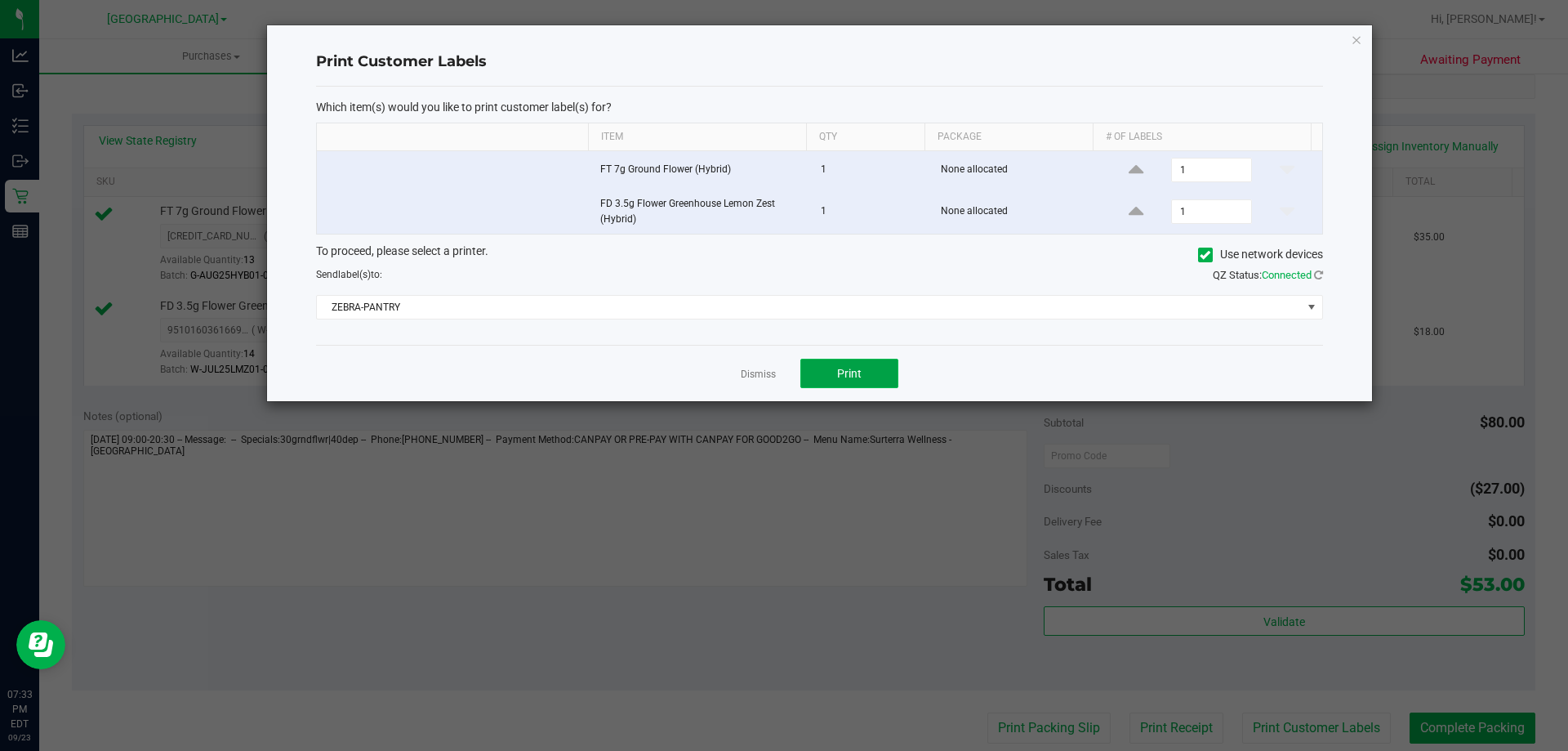
click at [863, 383] on button "Print" at bounding box center [849, 373] width 98 height 29
click at [753, 378] on link "Dismiss" at bounding box center [758, 375] width 35 height 14
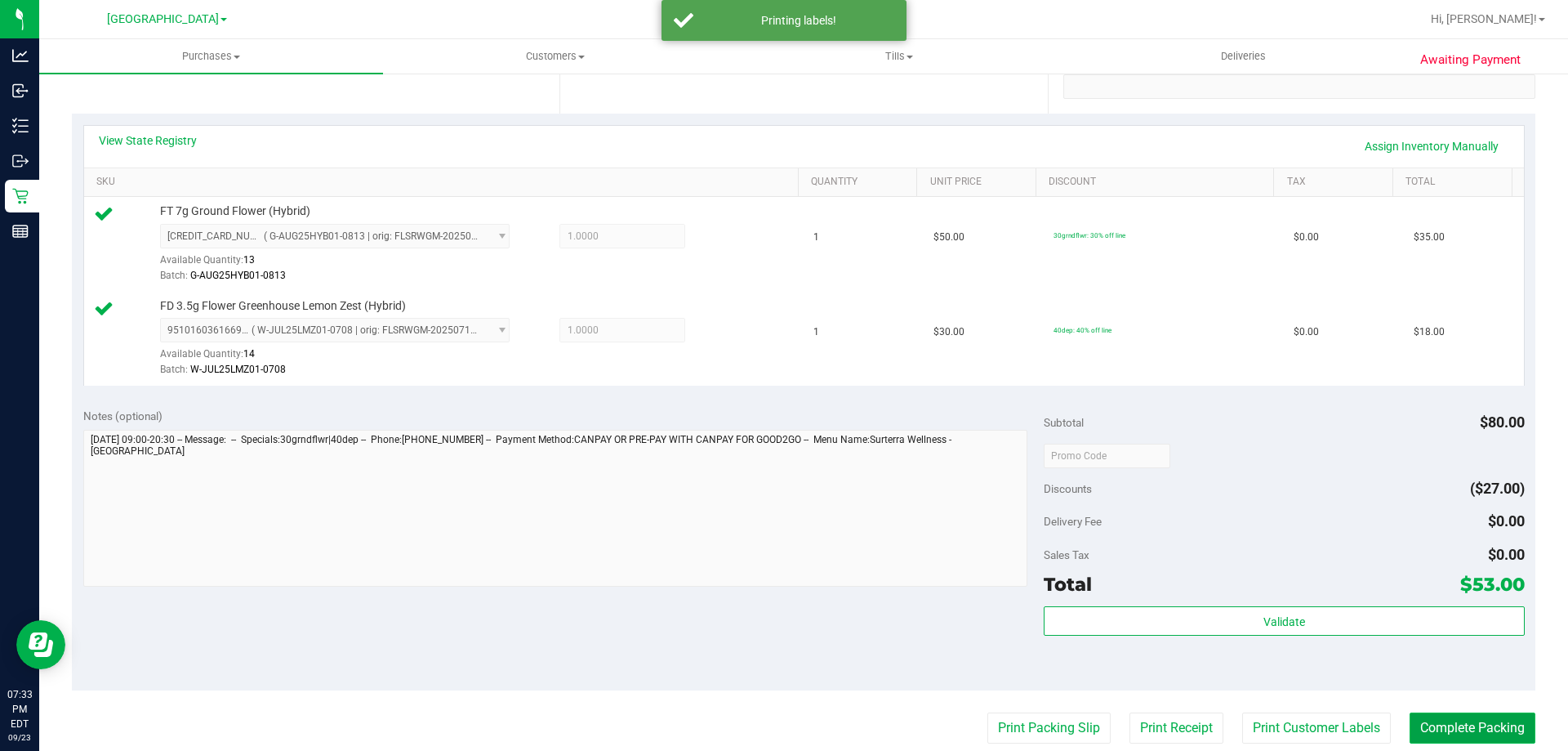
click at [1456, 727] on button "Complete Packing" at bounding box center [1473, 728] width 126 height 31
click at [1456, 727] on button "Complete Packing" at bounding box center [1465, 728] width 139 height 31
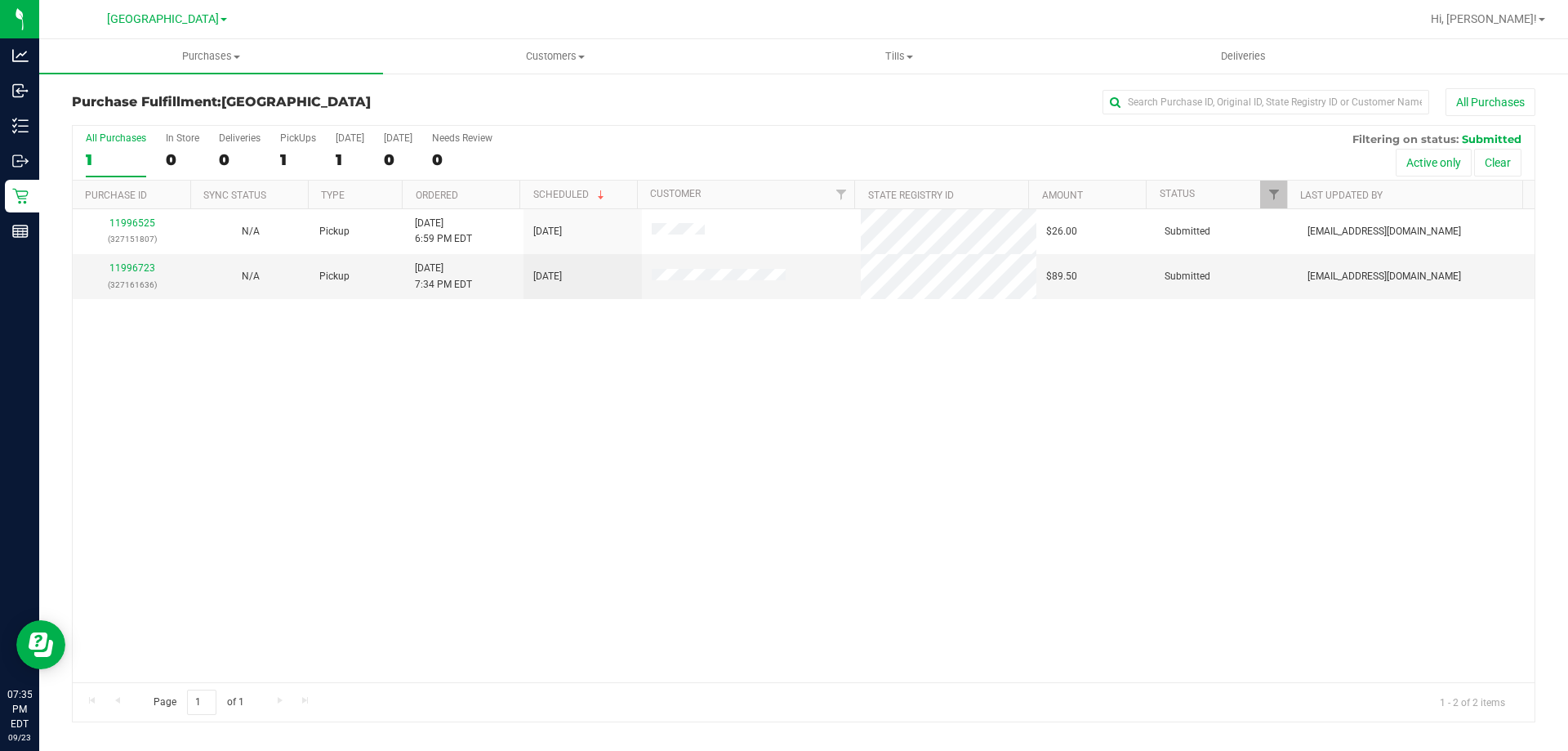
click at [468, 501] on div "11996525 (327151807) N/A Pickup [DATE] 6:59 PM EDT 9/23/2025 $26.00 Submitted […" at bounding box center [803, 445] width 1462 height 473
click at [145, 265] on link "11996723" at bounding box center [133, 267] width 46 height 11
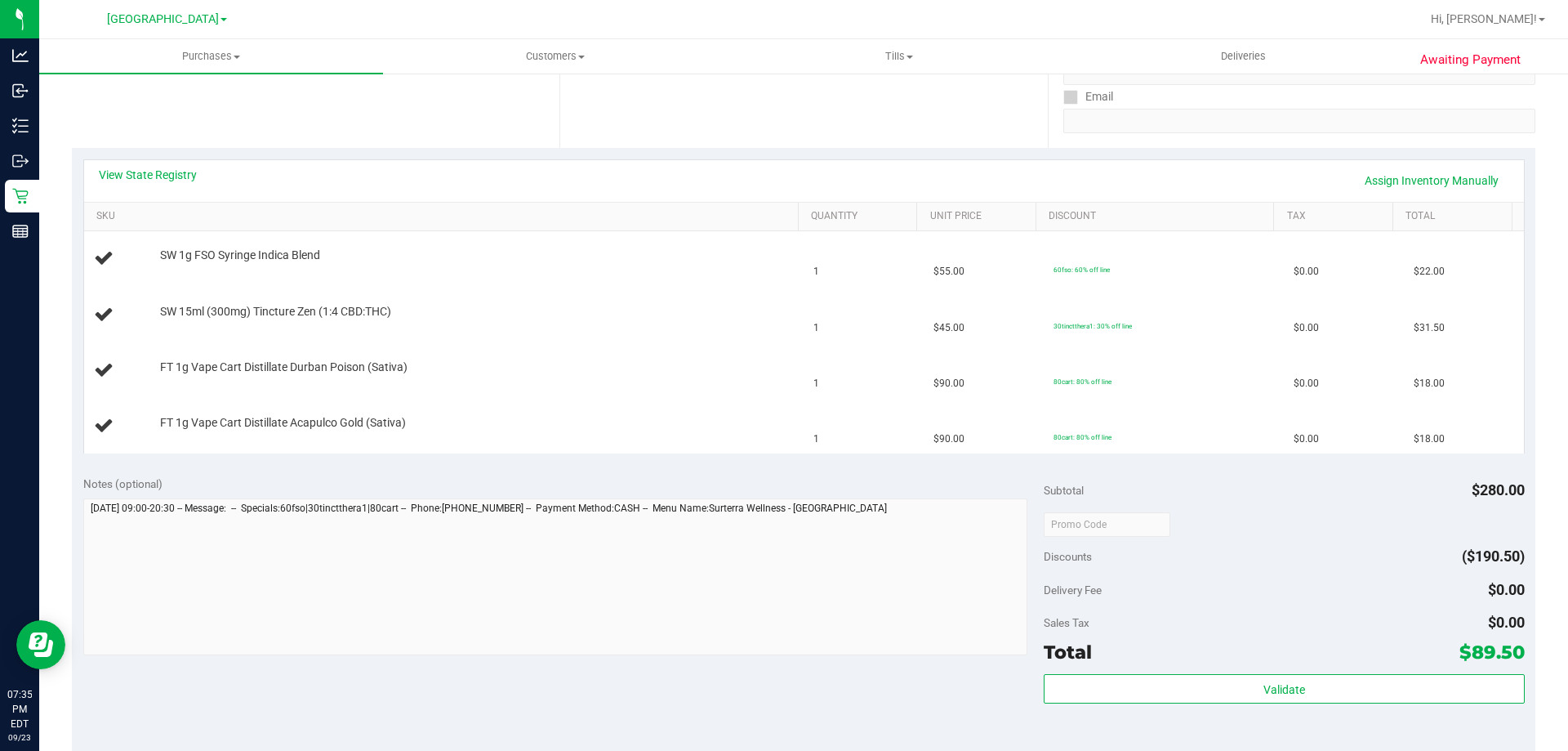
scroll to position [409, 0]
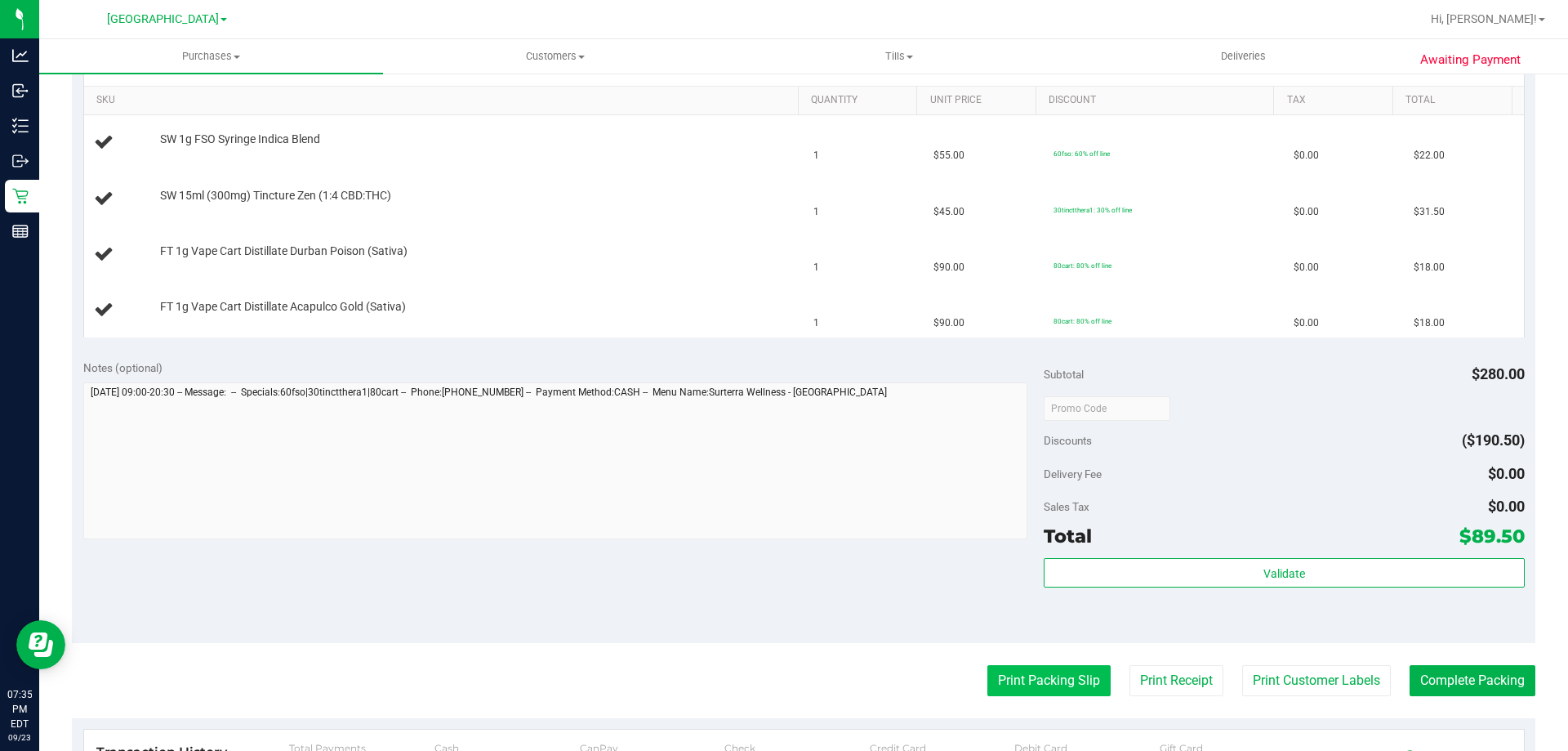
click at [1056, 684] on button "Print Packing Slip" at bounding box center [1048, 680] width 123 height 31
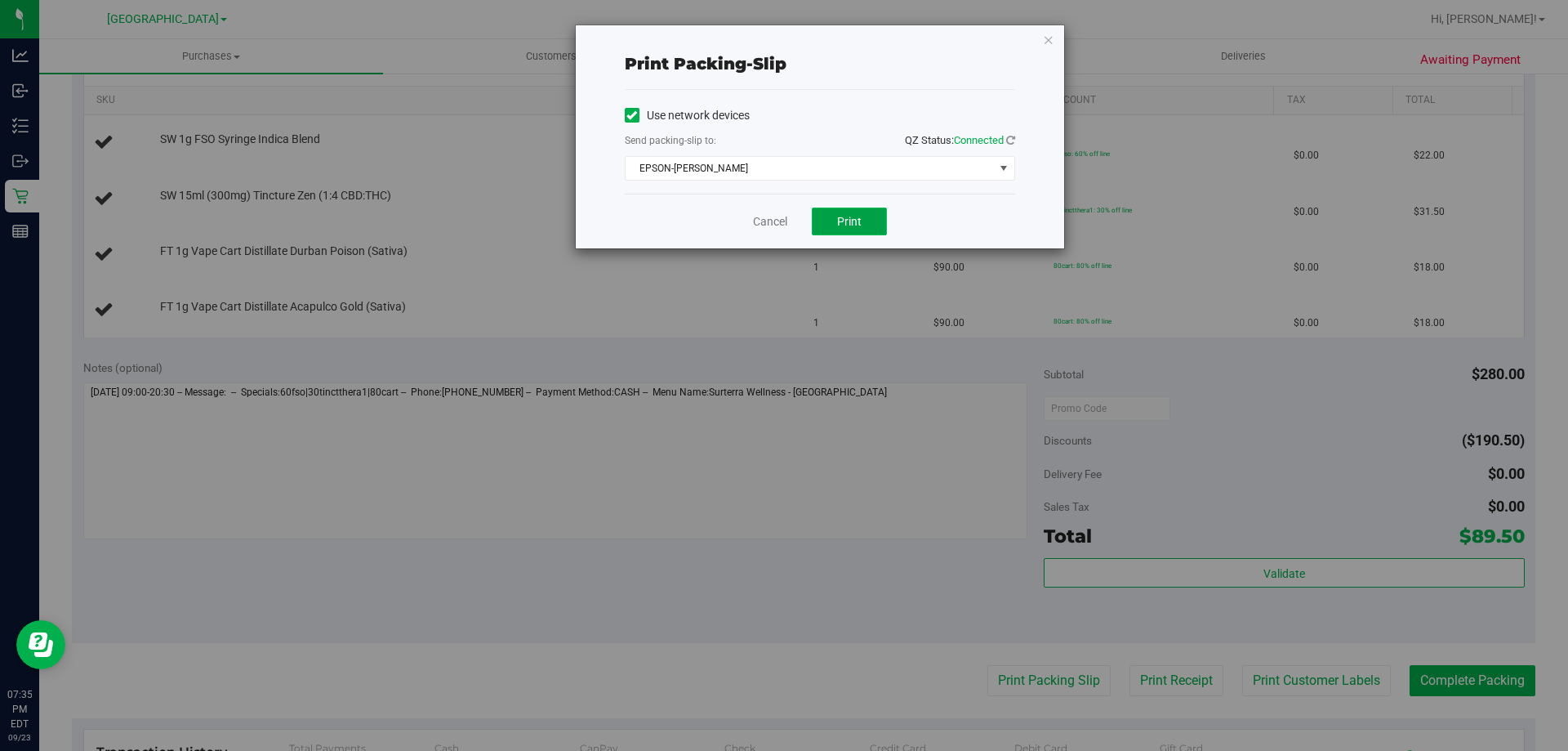
click at [843, 225] on span "Print" at bounding box center [849, 221] width 25 height 13
click at [775, 219] on link "Cancel" at bounding box center [770, 221] width 34 height 17
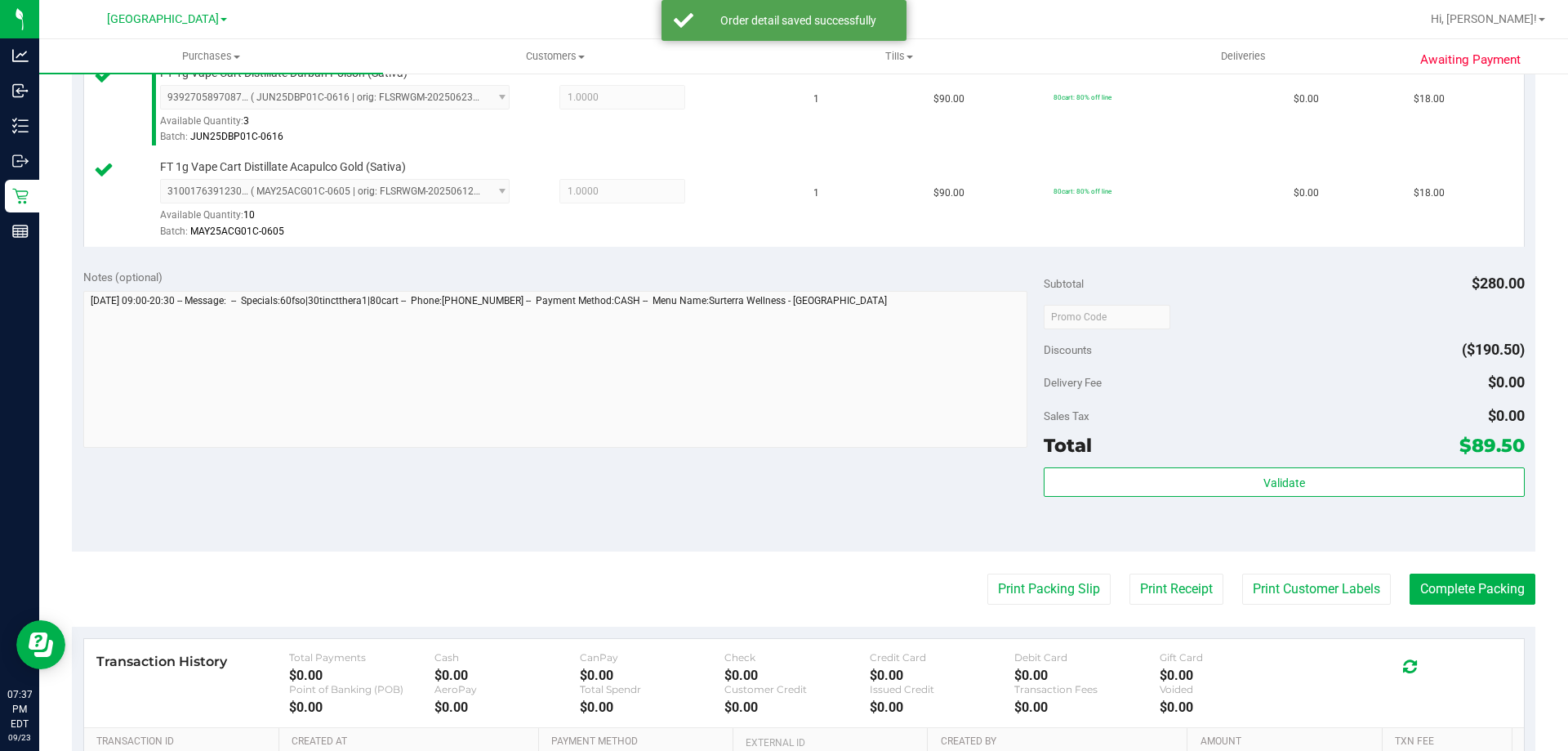
scroll to position [817, 0]
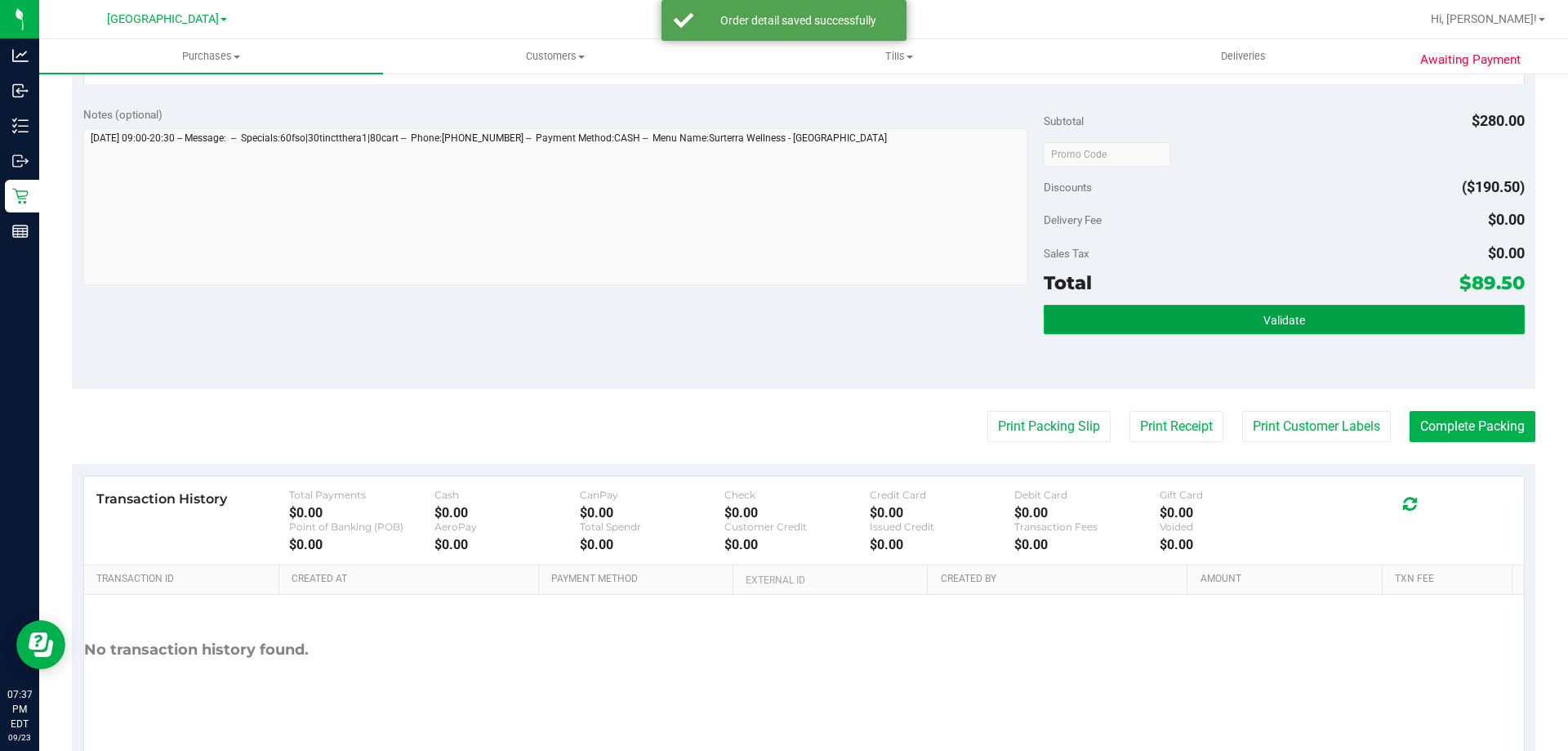
click at [1208, 316] on button "Validate" at bounding box center [1283, 319] width 481 height 29
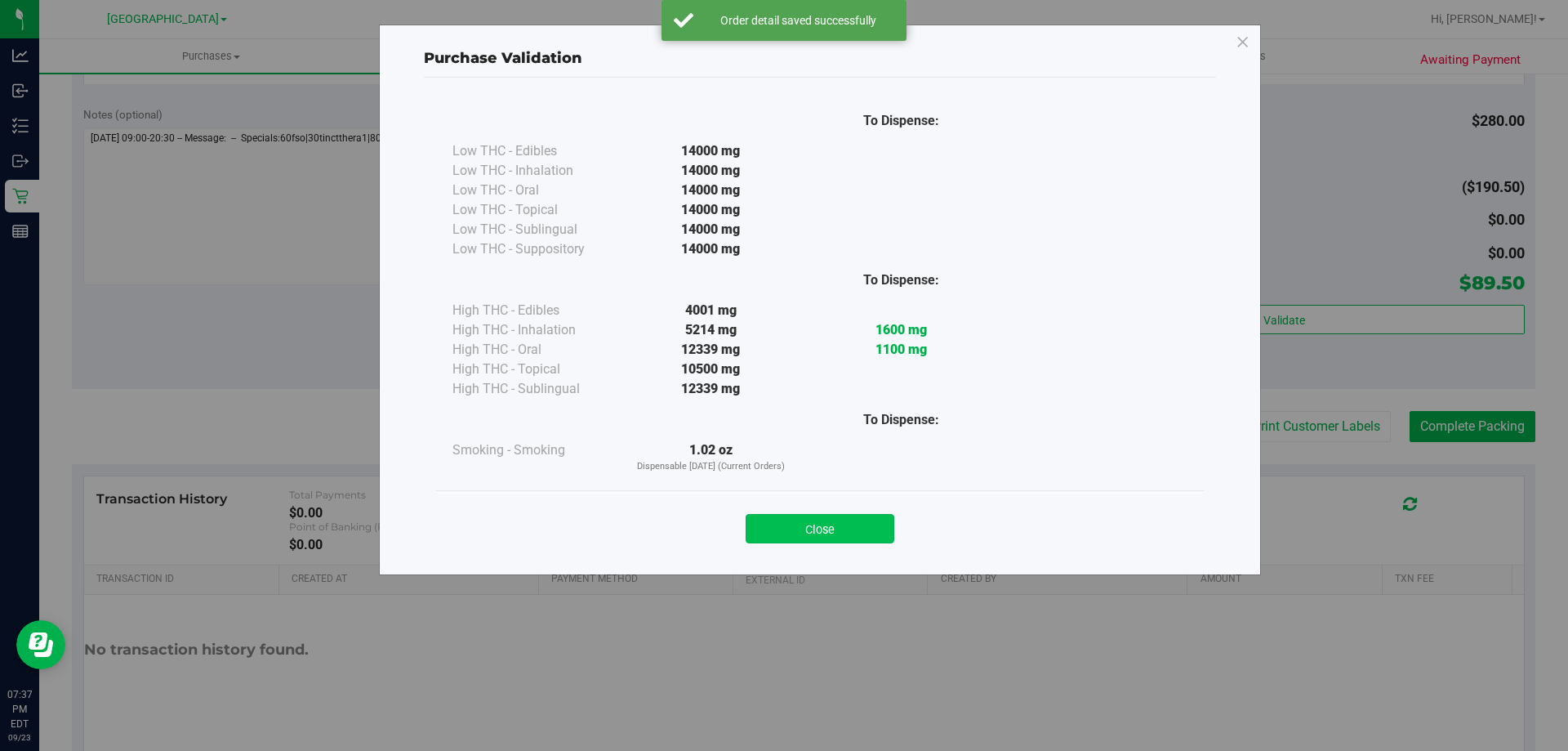
click at [844, 517] on button "Close" at bounding box center [819, 528] width 149 height 29
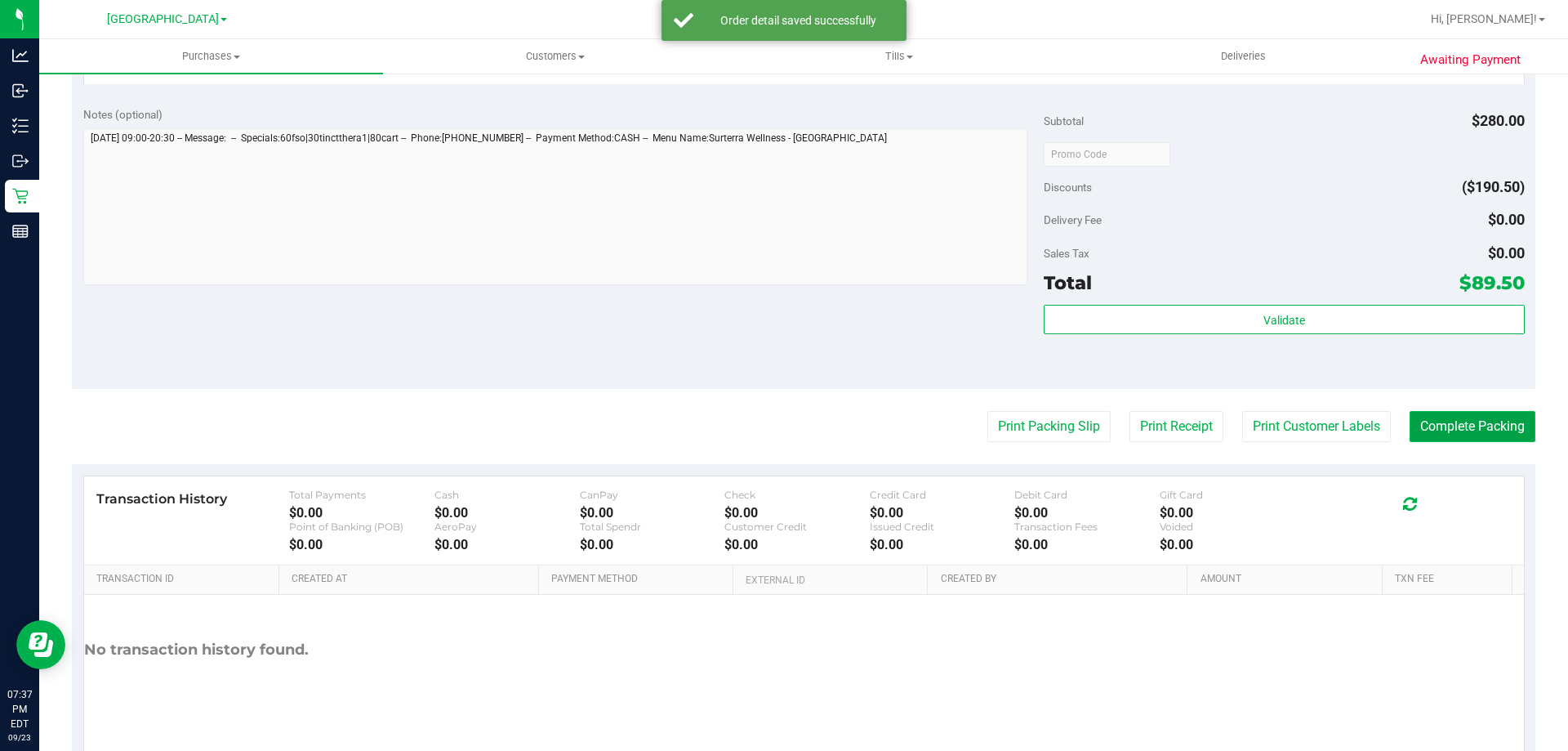
click at [1497, 430] on button "Complete Packing" at bounding box center [1473, 426] width 126 height 31
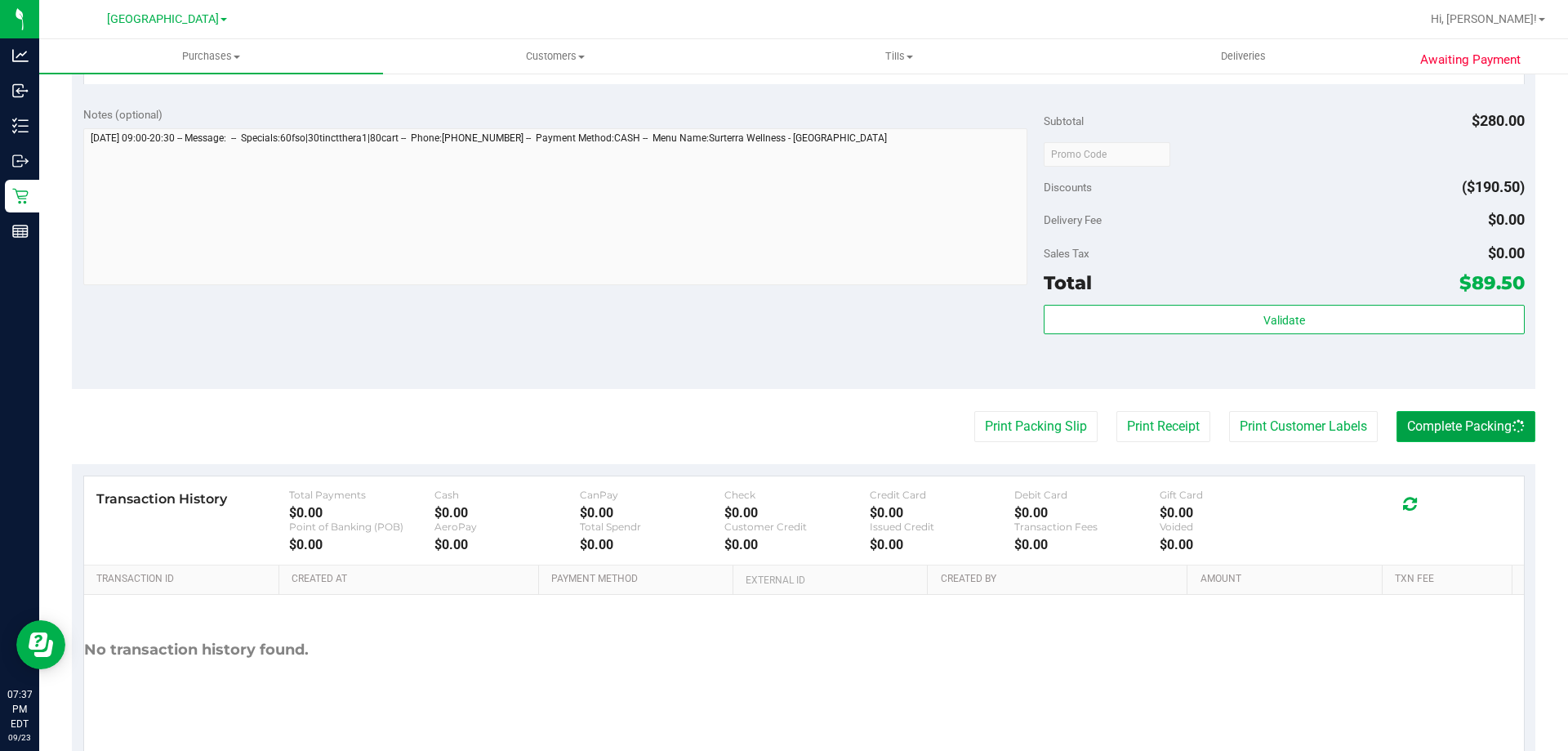
click at [1497, 430] on button "Complete Packing" at bounding box center [1465, 426] width 139 height 31
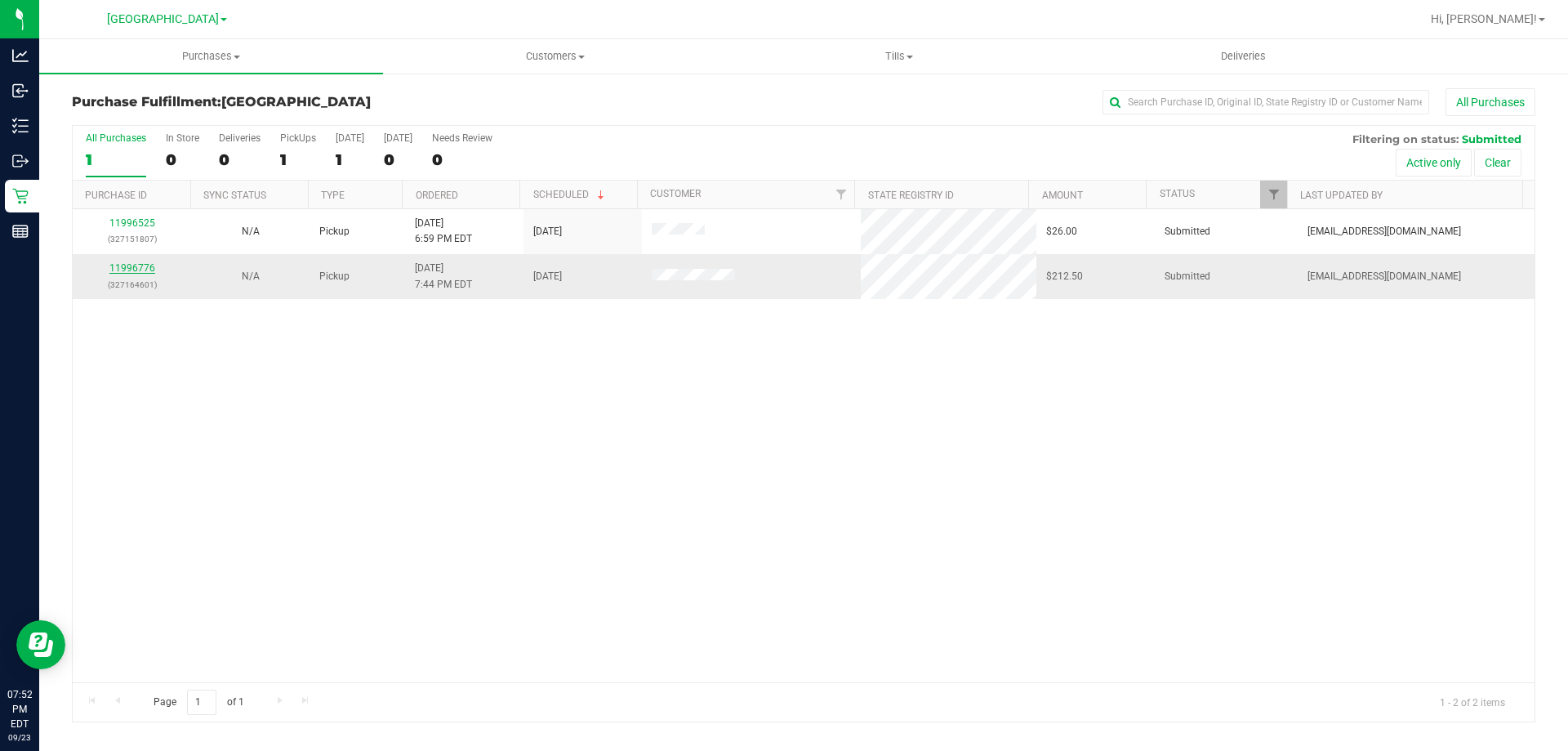
click at [142, 265] on link "11996776" at bounding box center [133, 267] width 46 height 11
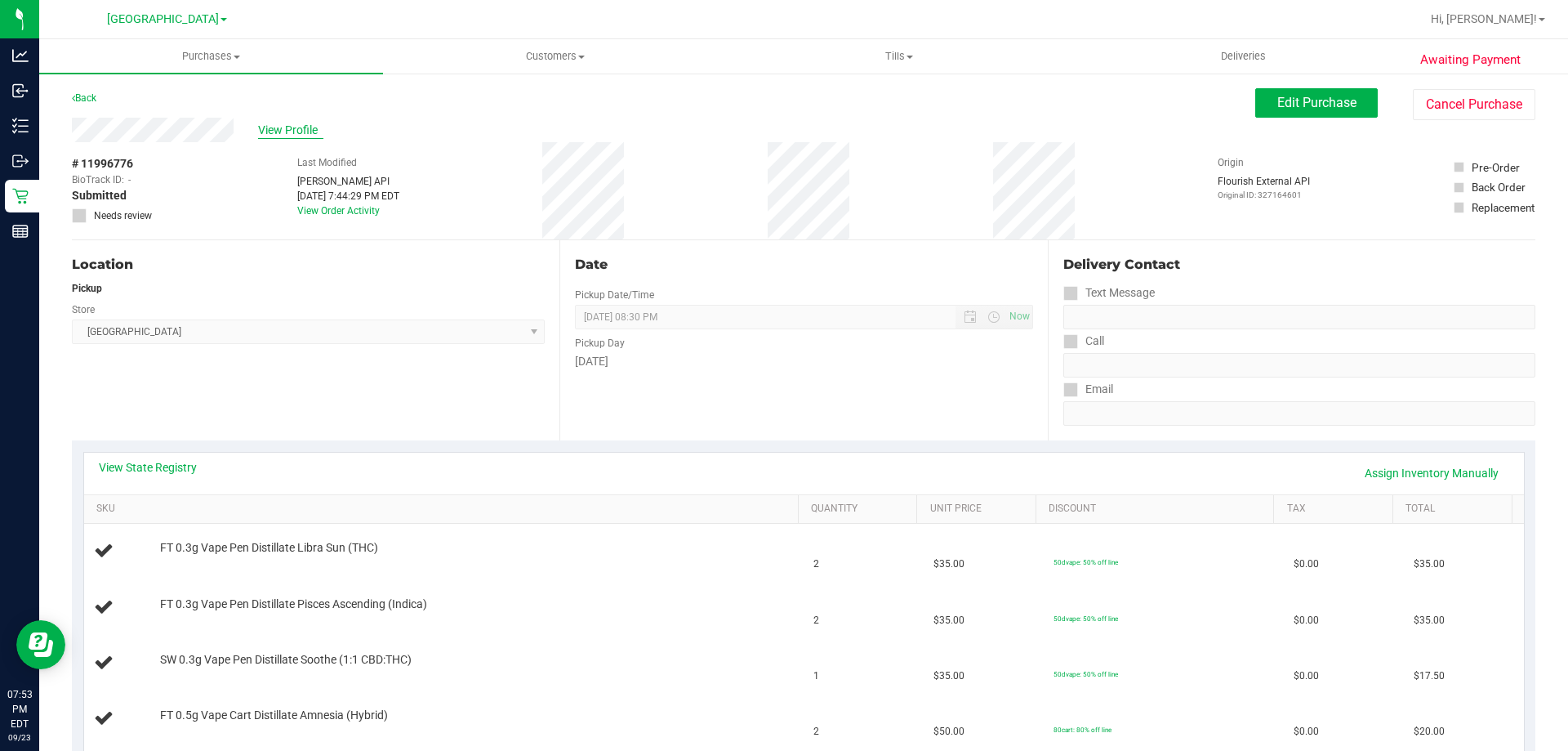
click at [268, 129] on span "View Profile" at bounding box center [290, 130] width 65 height 17
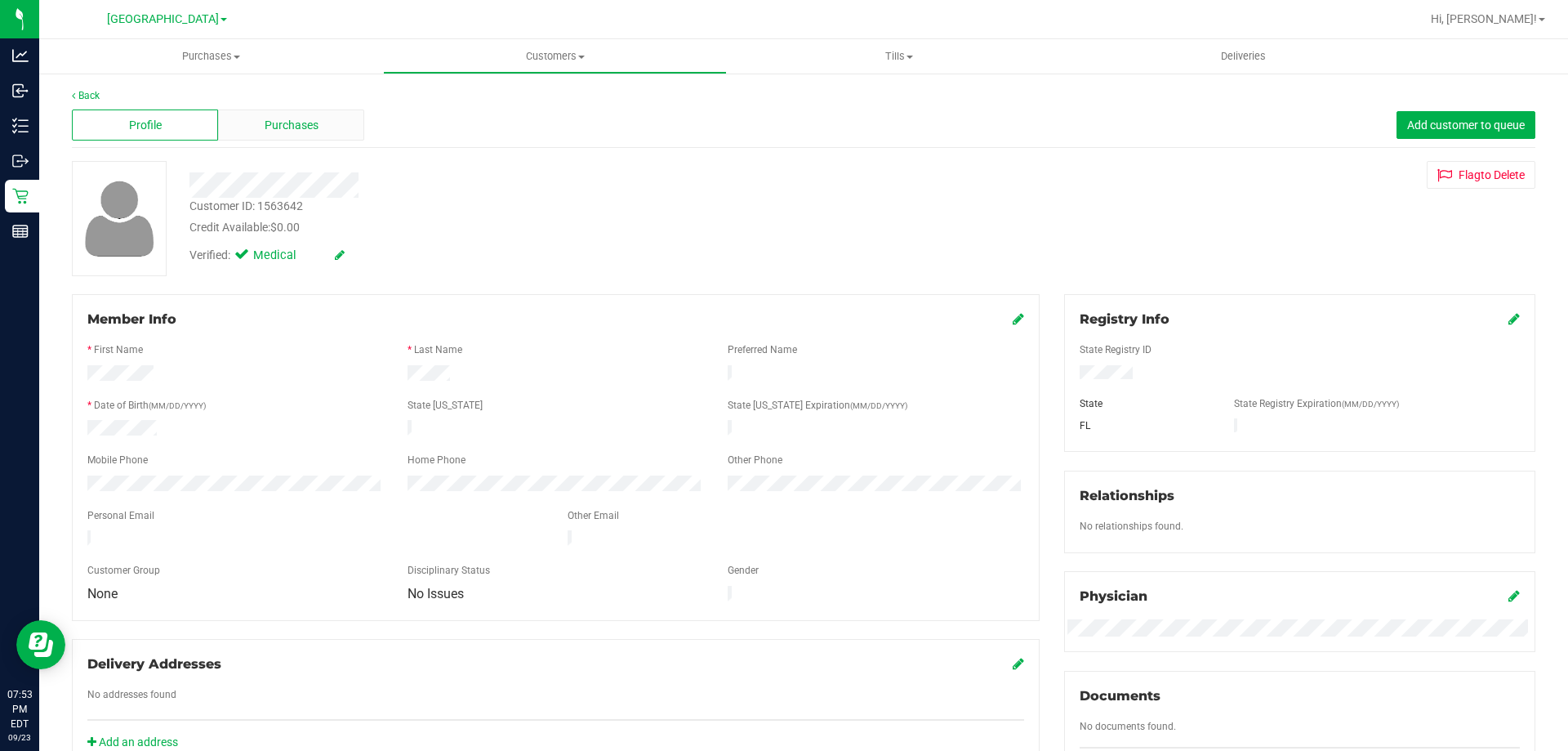
click at [278, 129] on span "Purchases" at bounding box center [292, 125] width 54 height 17
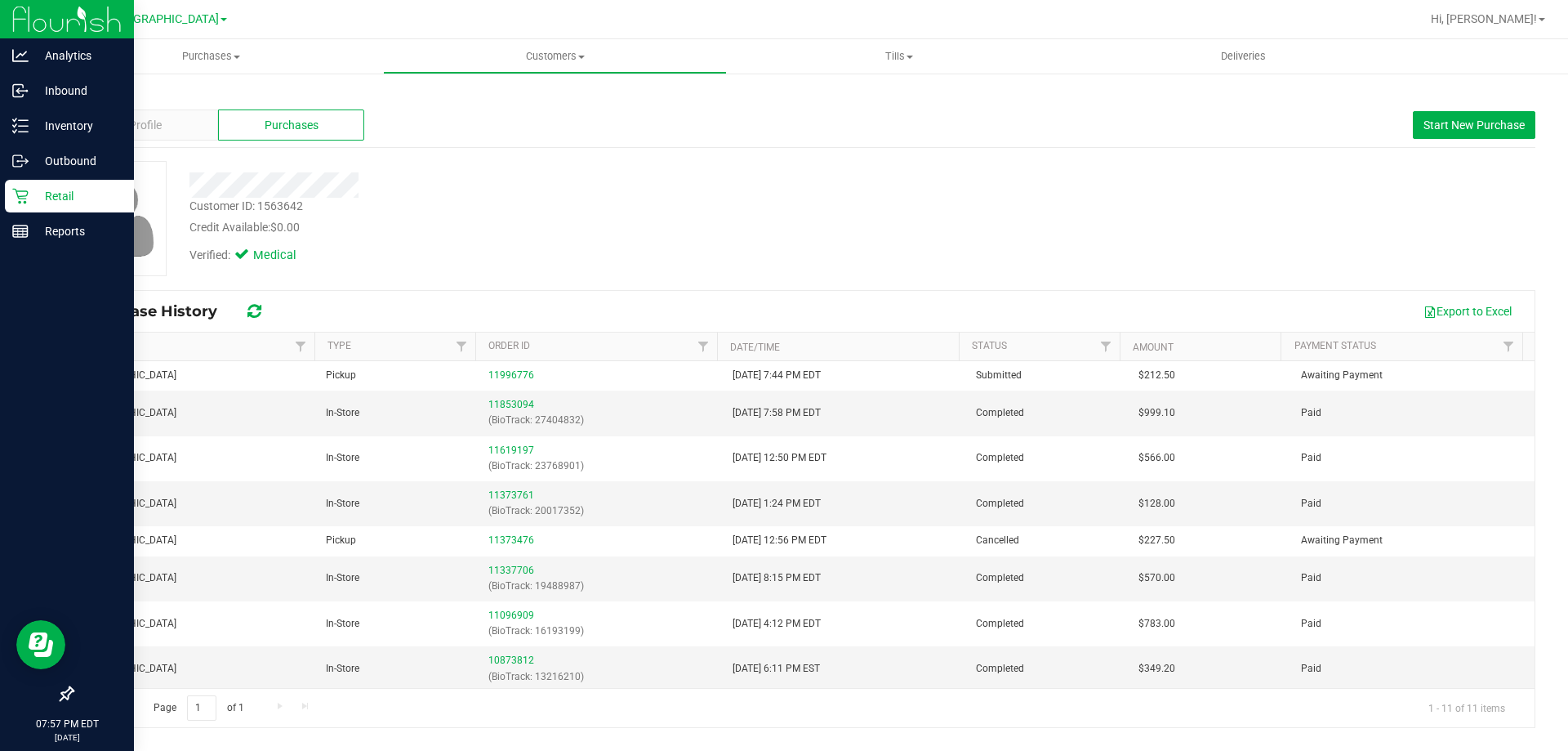
click at [20, 190] on icon at bounding box center [20, 196] width 16 height 16
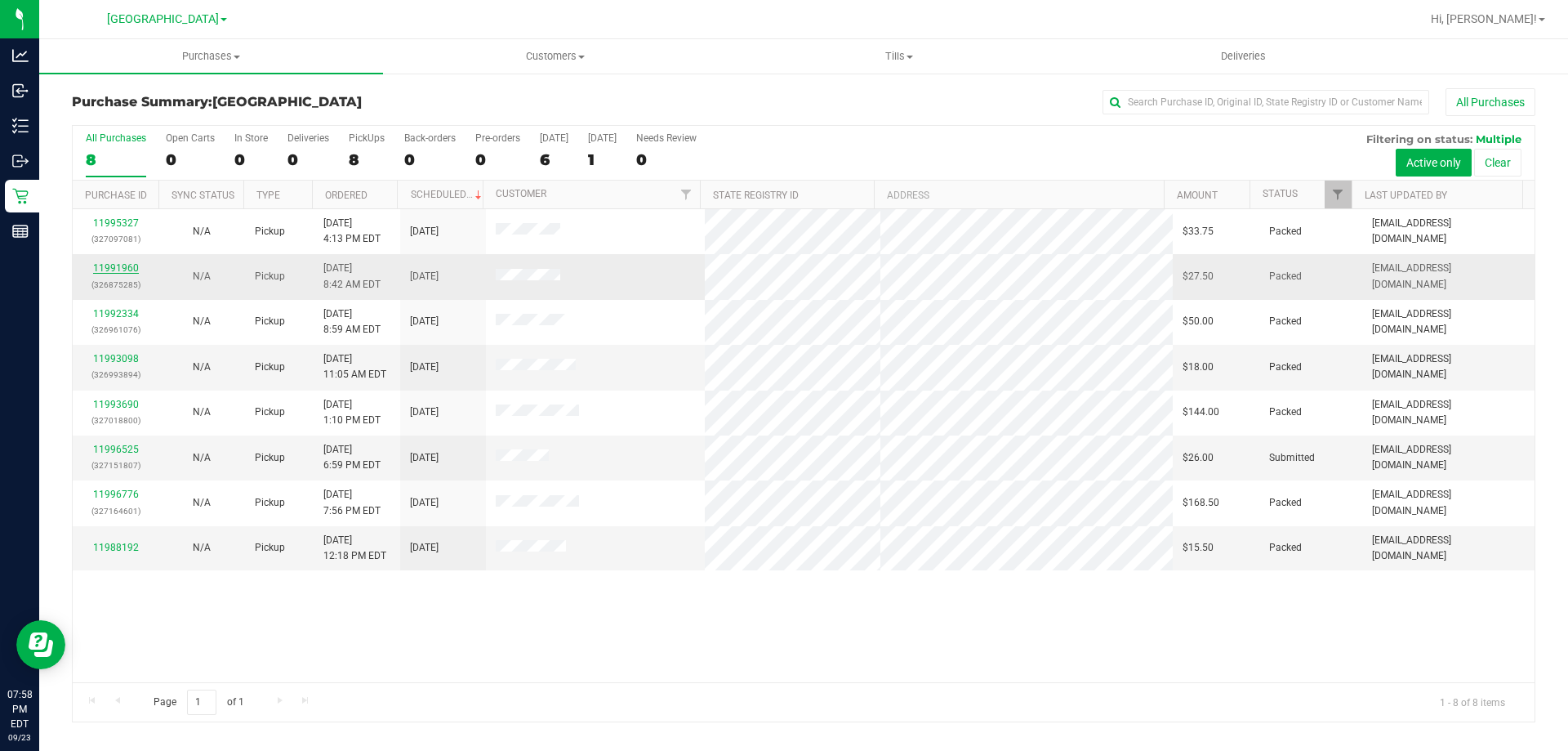
click at [114, 269] on link "11991960" at bounding box center [116, 267] width 46 height 11
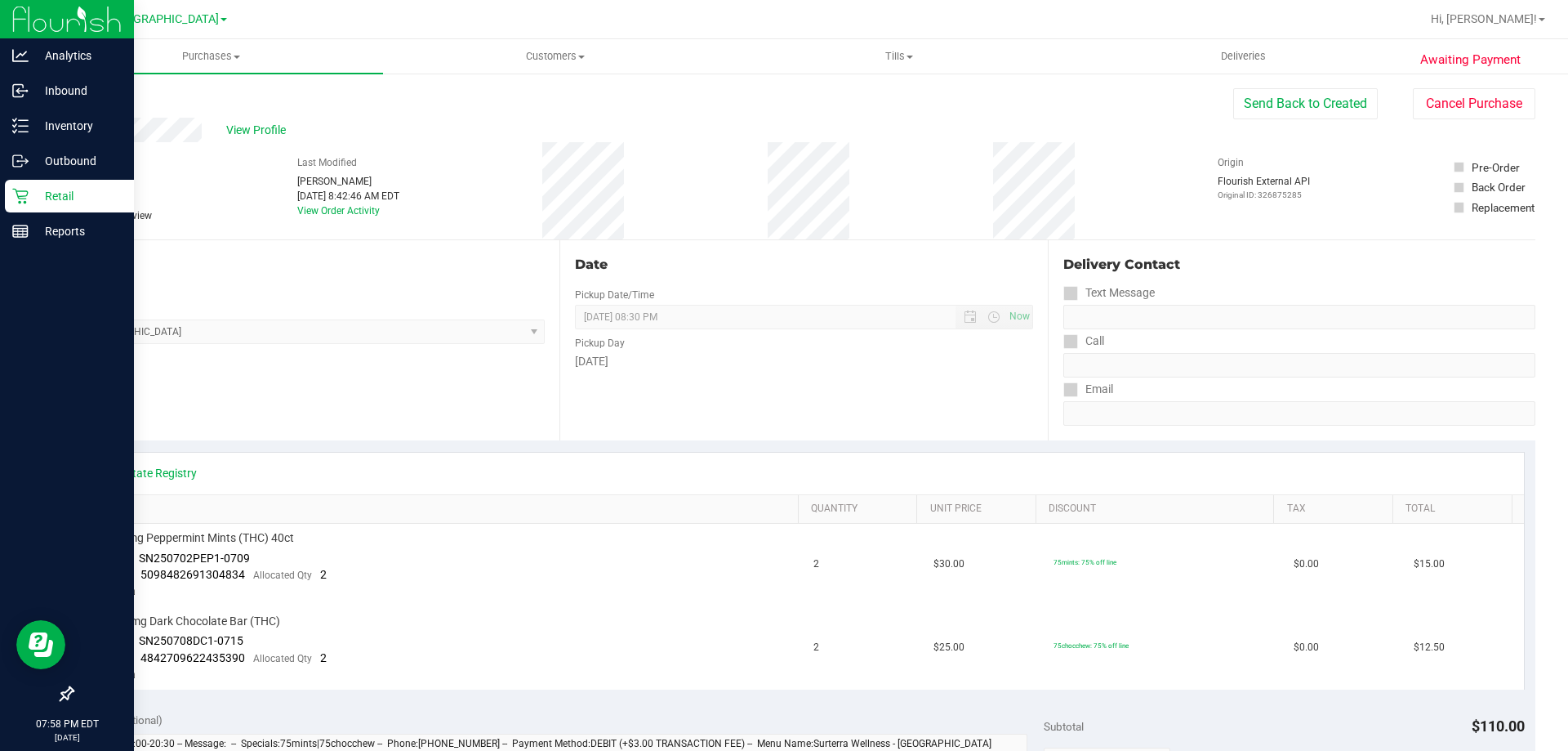
click at [34, 194] on p "Retail" at bounding box center [78, 196] width 98 height 20
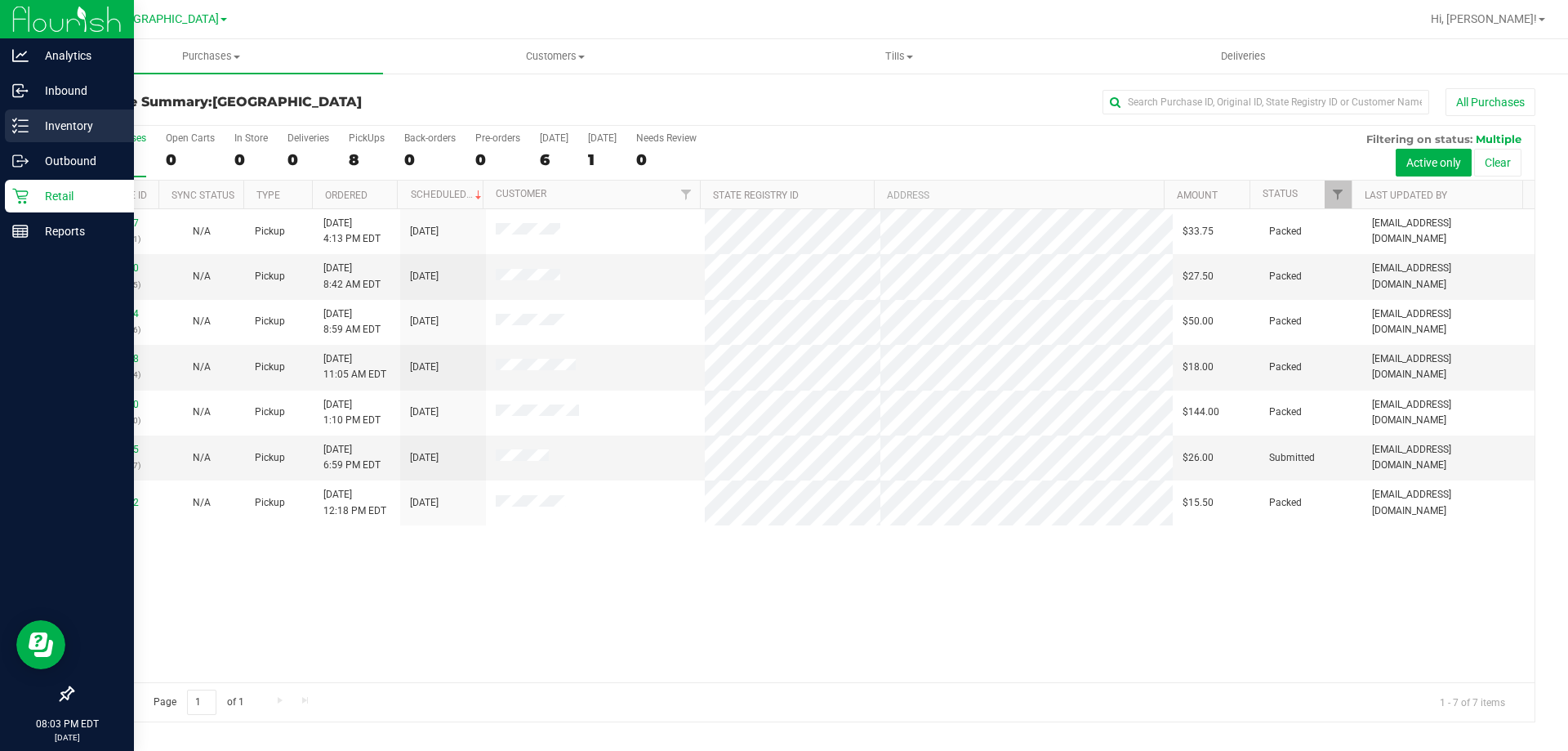
click at [82, 115] on div "Inventory" at bounding box center [69, 126] width 129 height 33
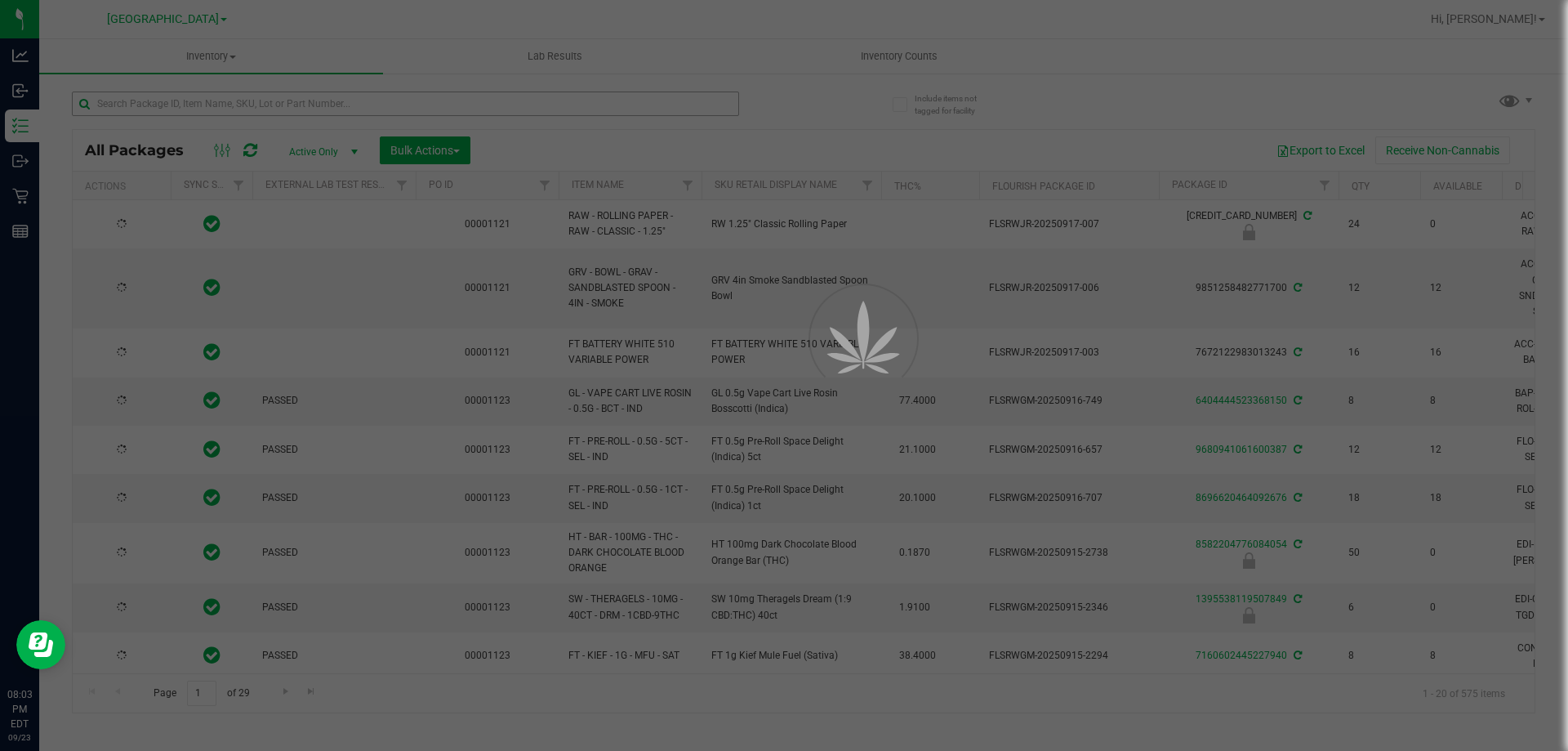
click at [311, 102] on div at bounding box center [784, 375] width 1568 height 751
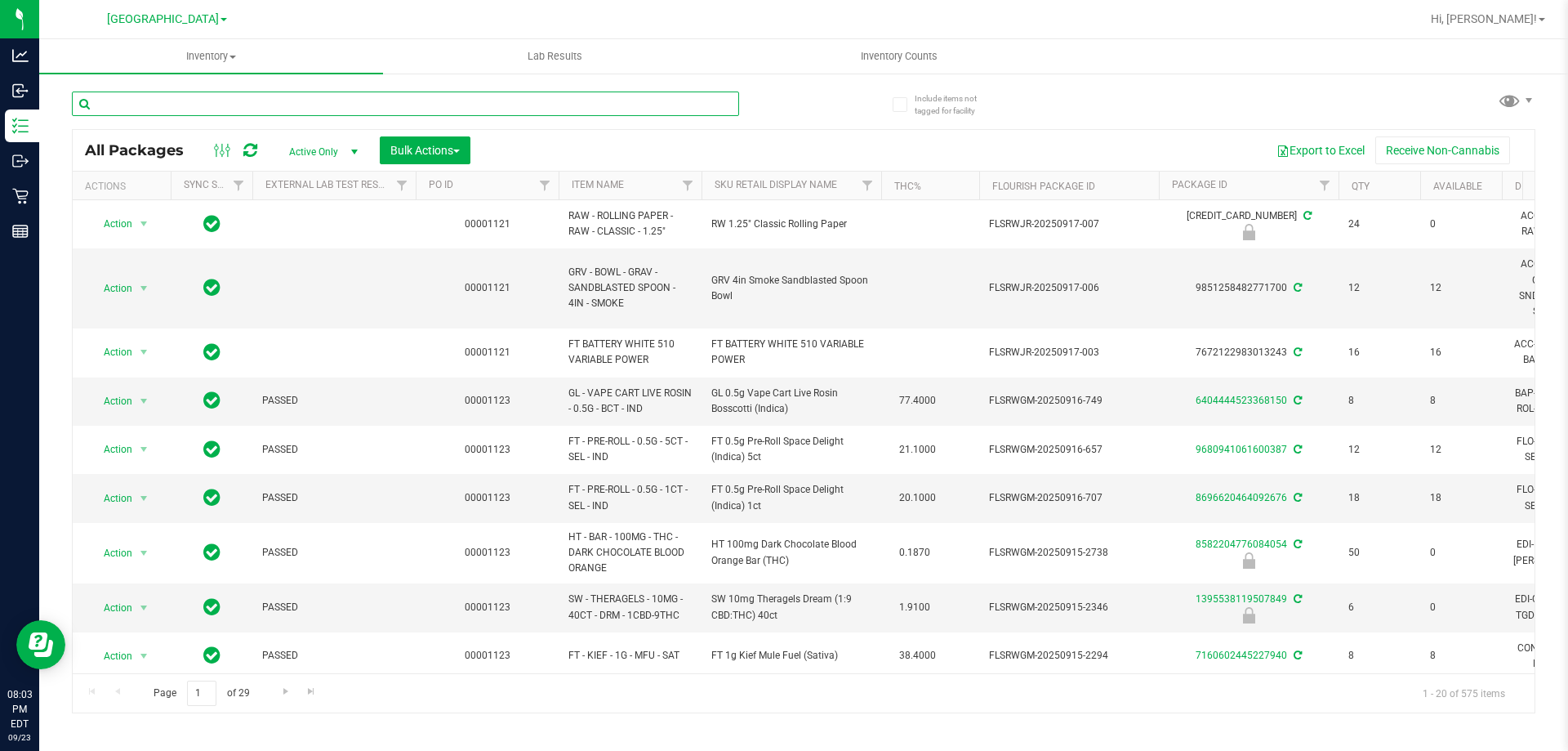
click at [311, 102] on input "text" at bounding box center [406, 104] width 668 height 25
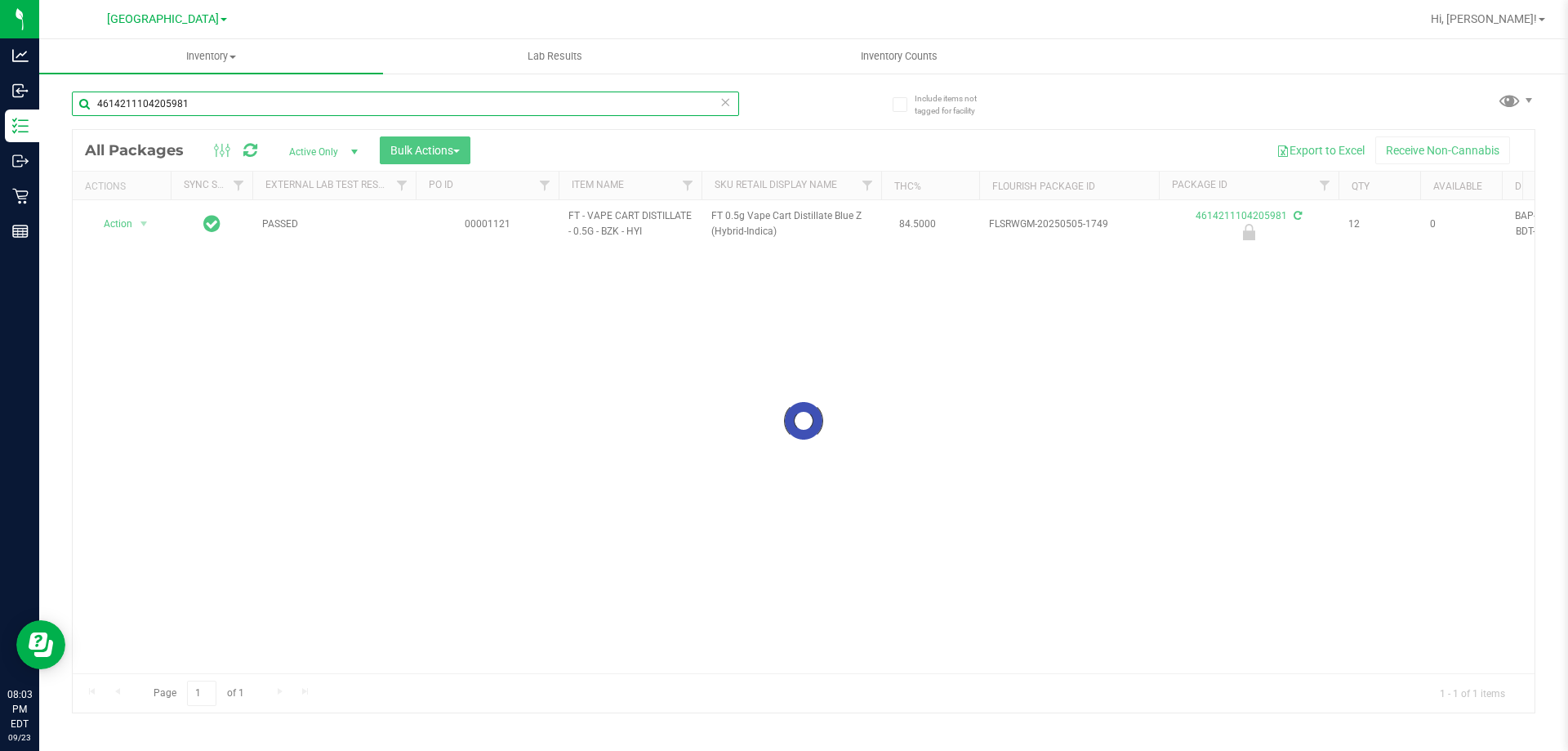
type input "4614211104205981"
click at [137, 226] on div at bounding box center [803, 421] width 1462 height 583
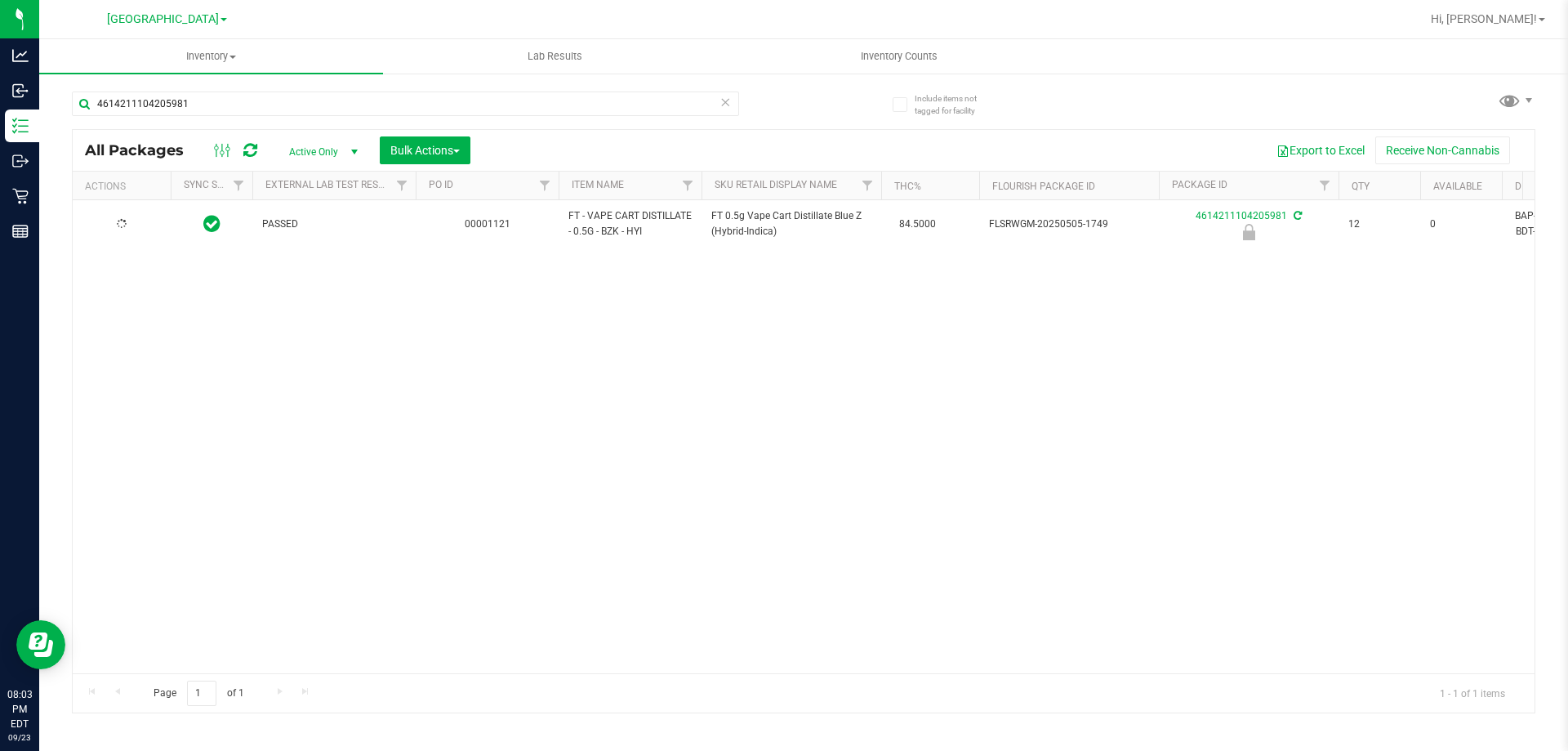
click at [134, 226] on div at bounding box center [122, 225] width 78 height 16
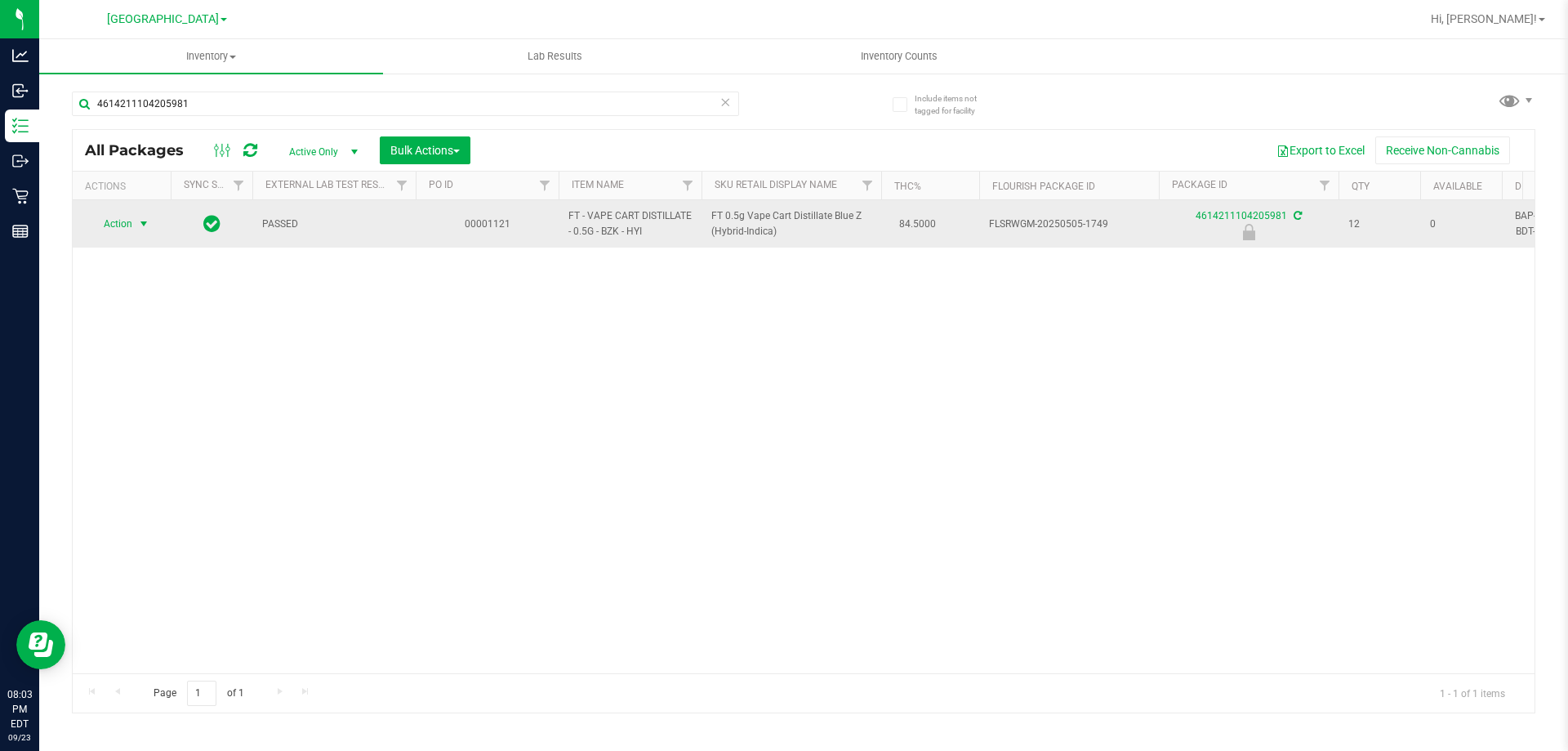
click at [128, 224] on span "Action" at bounding box center [111, 223] width 44 height 23
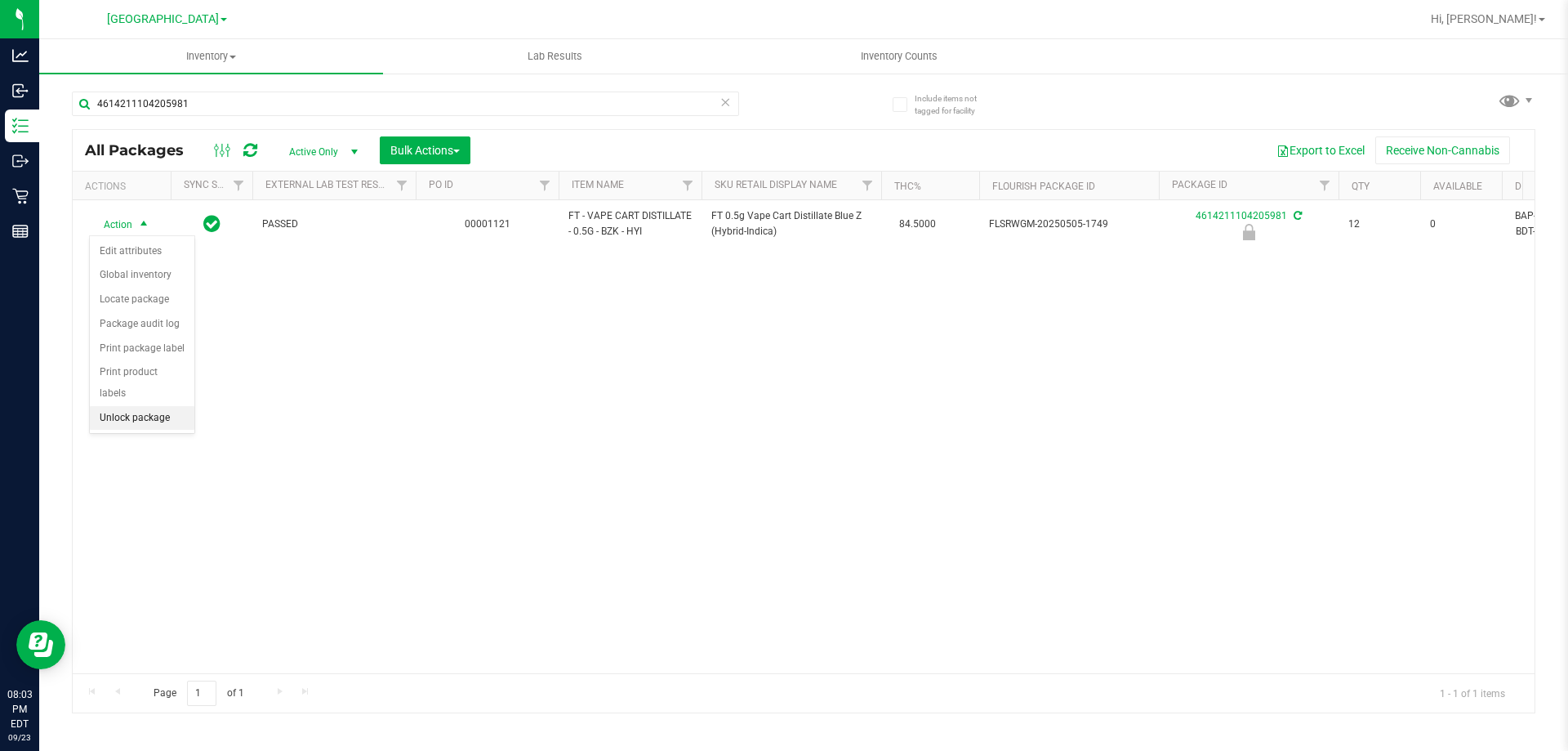
click at [150, 406] on li "Unlock package" at bounding box center [142, 418] width 105 height 25
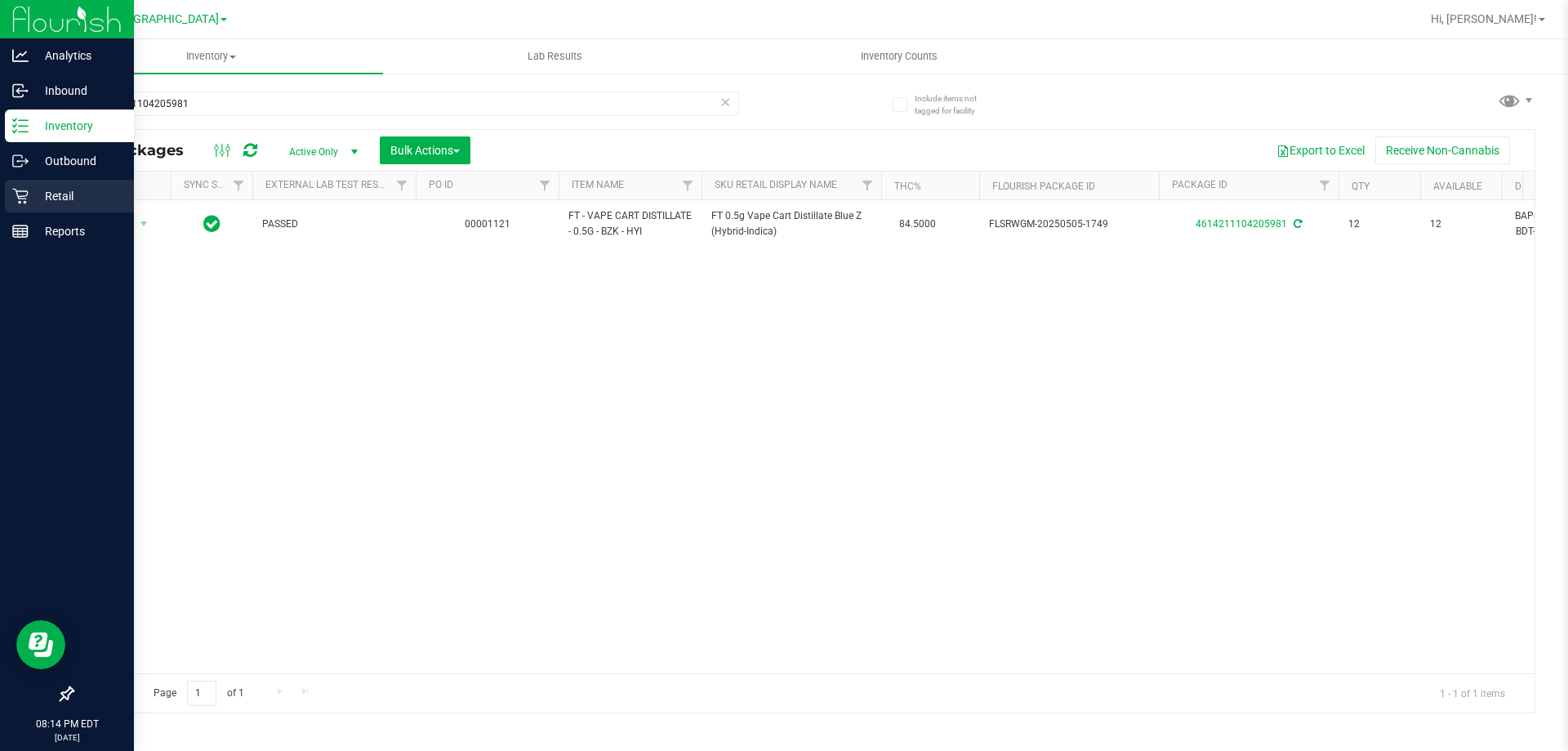
click at [49, 195] on p "Retail" at bounding box center [78, 196] width 98 height 20
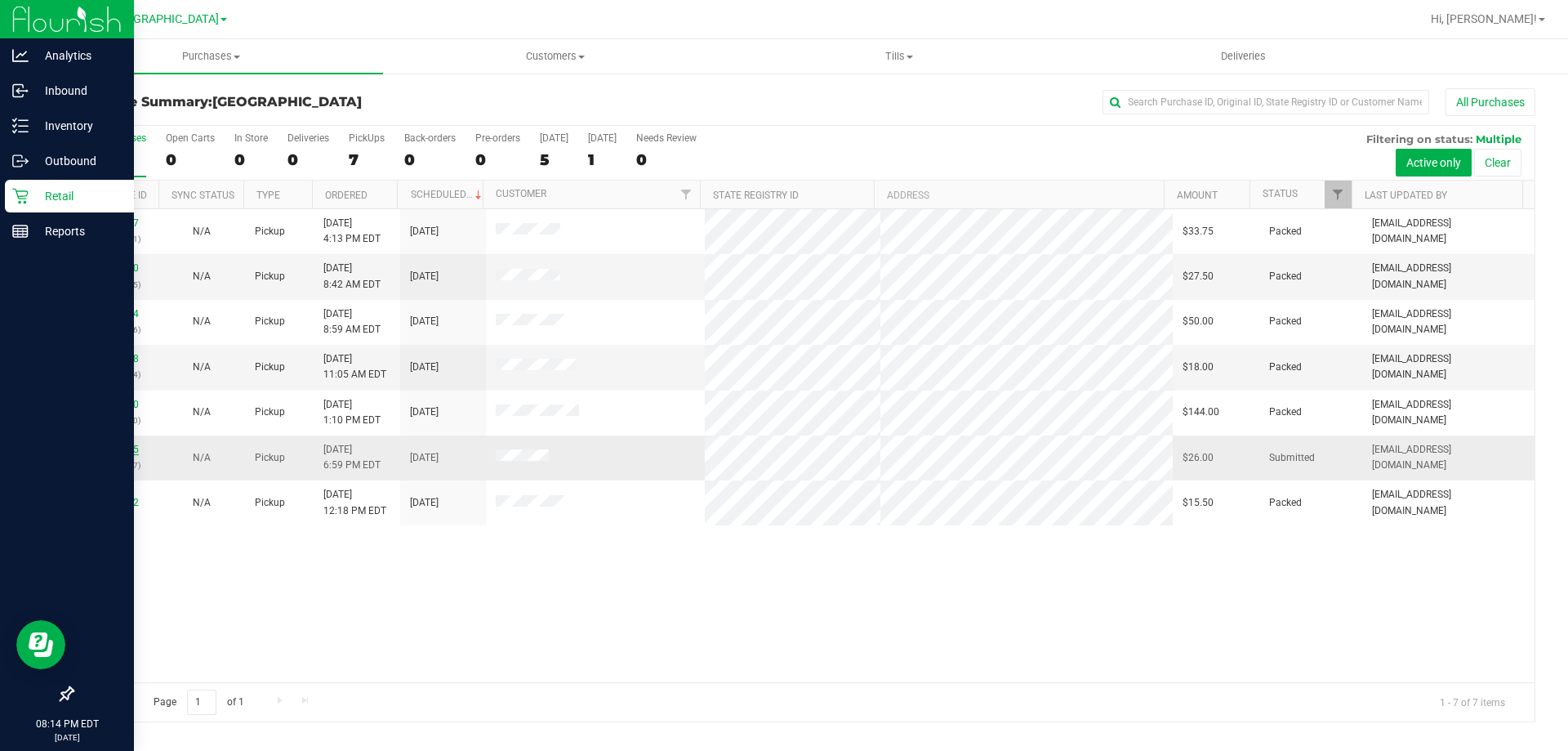
click at [119, 453] on link "11996525" at bounding box center [116, 449] width 46 height 11
